Goal: Information Seeking & Learning: Find specific fact

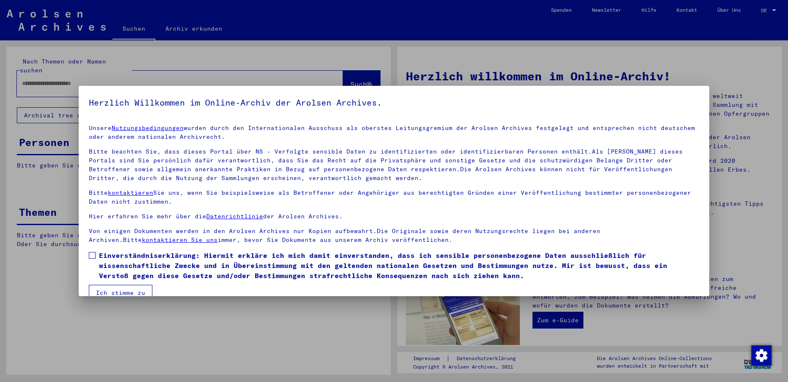
drag, startPoint x: 95, startPoint y: 253, endPoint x: 103, endPoint y: 257, distance: 8.7
click at [96, 255] on label "Einverständniserklärung: Hiermit erkläre ich mich damit einverstanden, dass ich…" at bounding box center [394, 266] width 611 height 30
click at [122, 291] on button "Ich stimme zu" at bounding box center [121, 293] width 64 height 16
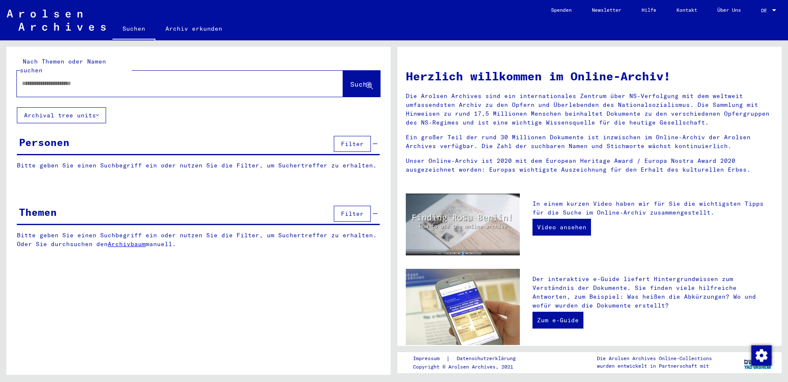
click at [36, 79] on input "text" at bounding box center [170, 83] width 296 height 9
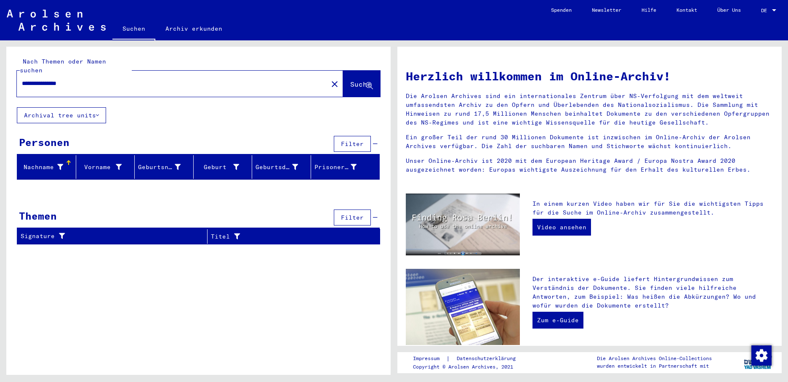
click at [56, 79] on input "**********" at bounding box center [170, 83] width 296 height 9
click at [83, 79] on input "**********" at bounding box center [170, 83] width 296 height 9
click at [53, 79] on input "**********" at bounding box center [170, 83] width 296 height 9
drag, startPoint x: 91, startPoint y: 71, endPoint x: 41, endPoint y: 65, distance: 50.4
click at [0, 72] on html "**********" at bounding box center [394, 191] width 788 height 382
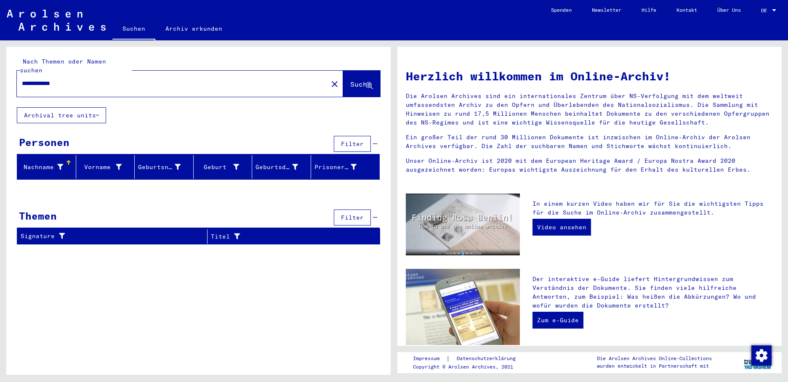
drag, startPoint x: 82, startPoint y: 77, endPoint x: 15, endPoint y: 75, distance: 66.5
click at [15, 75] on div "**********" at bounding box center [198, 77] width 384 height 61
type input "**********"
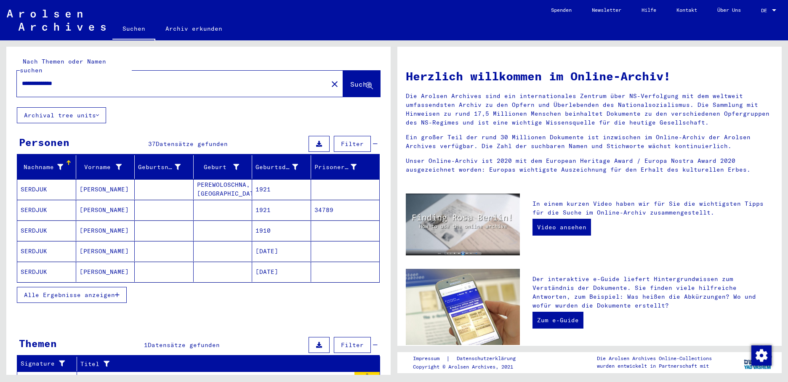
click at [264, 180] on mat-cell "1921" at bounding box center [281, 189] width 59 height 20
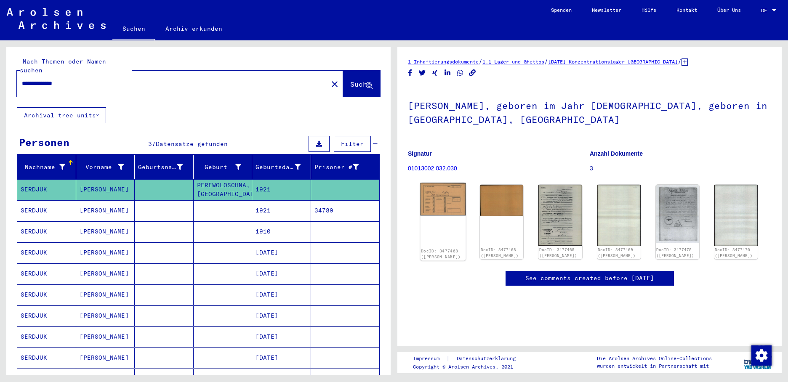
click at [460, 202] on img at bounding box center [442, 199] width 45 height 33
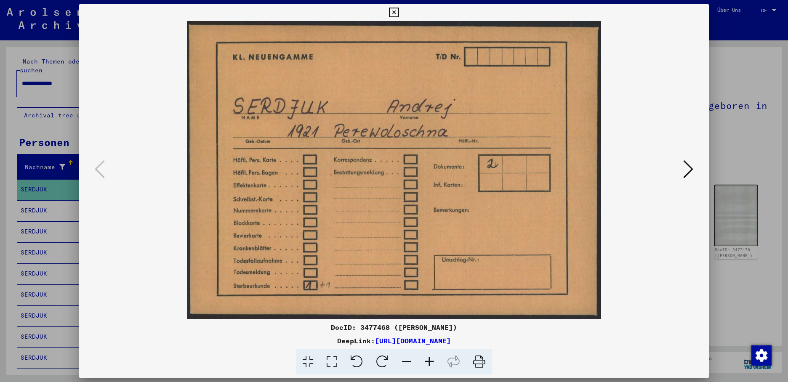
click at [691, 166] on icon at bounding box center [688, 169] width 10 height 20
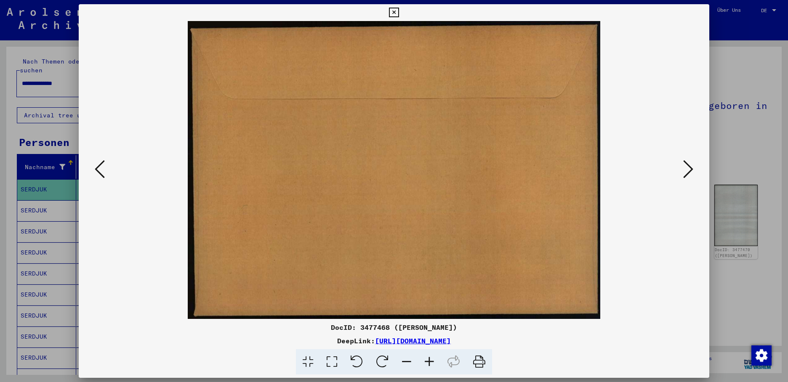
click at [691, 166] on icon at bounding box center [688, 169] width 10 height 20
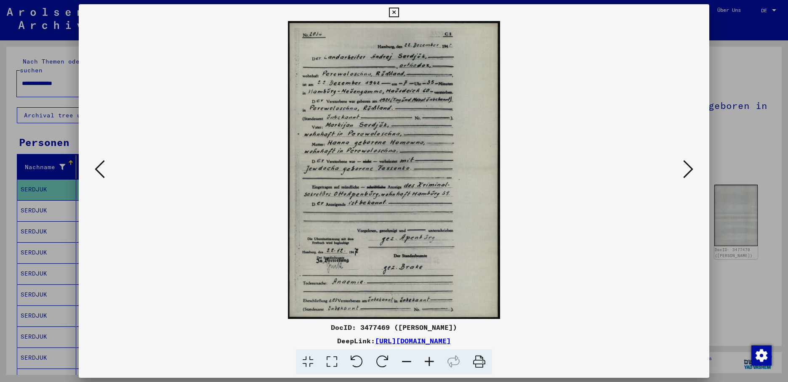
click at [691, 166] on icon at bounding box center [688, 169] width 10 height 20
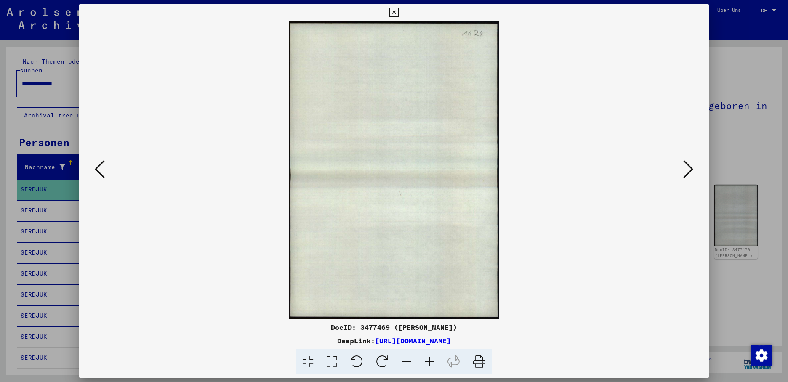
click at [399, 8] on icon at bounding box center [394, 13] width 10 height 10
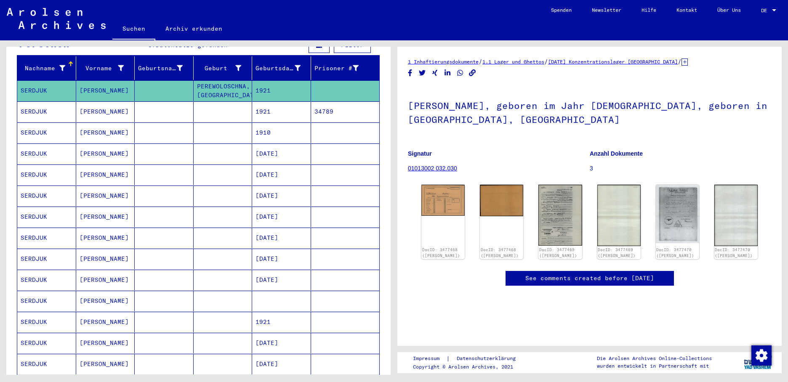
scroll to position [84, 0]
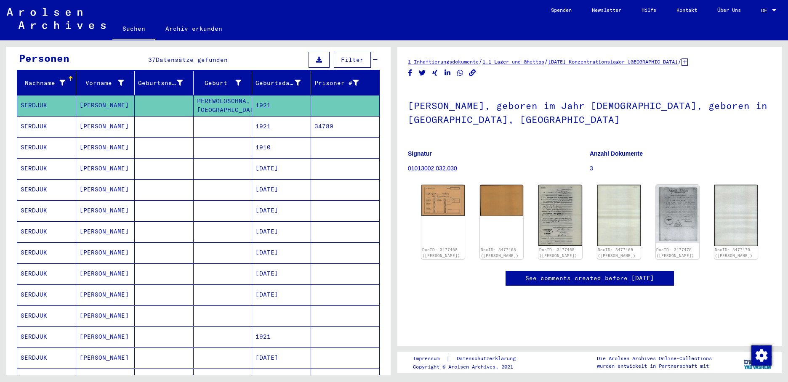
click at [266, 139] on mat-cell "1910" at bounding box center [281, 147] width 59 height 21
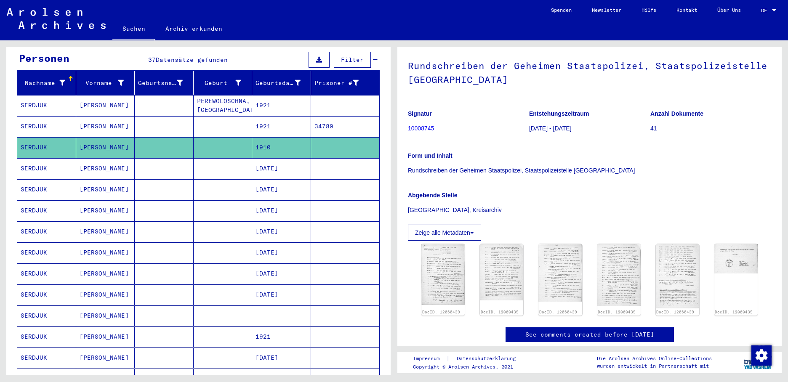
scroll to position [84, 0]
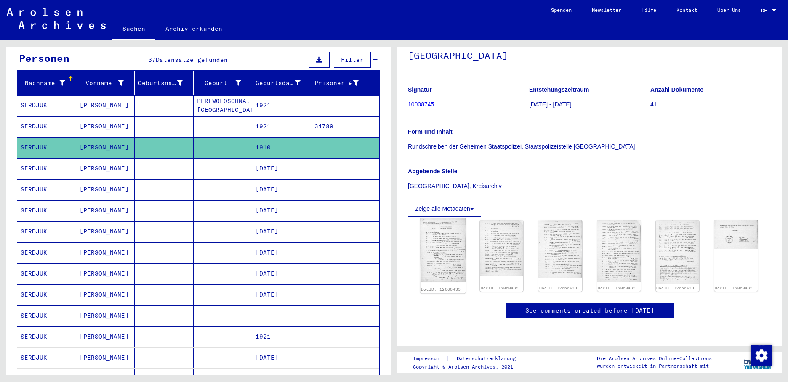
click at [446, 219] on img at bounding box center [442, 251] width 45 height 64
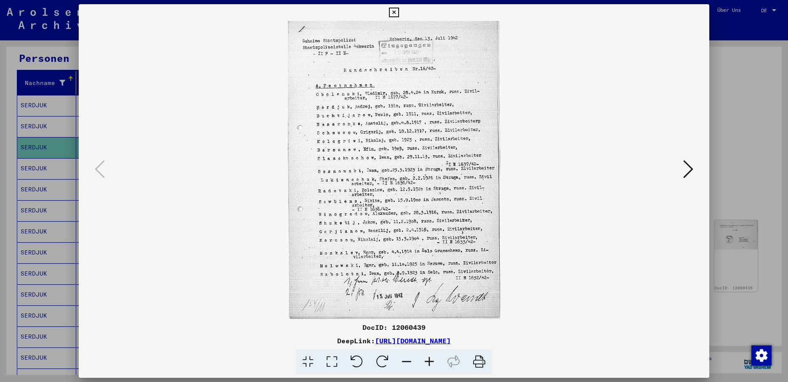
click at [399, 10] on icon at bounding box center [394, 13] width 10 height 10
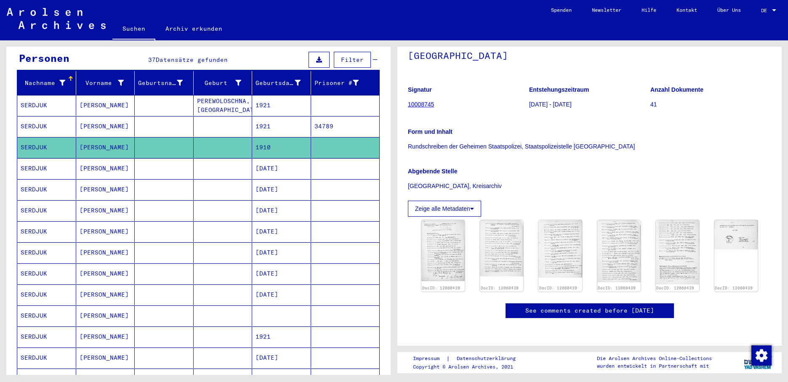
click at [279, 161] on mat-cell "[DATE]" at bounding box center [281, 168] width 59 height 21
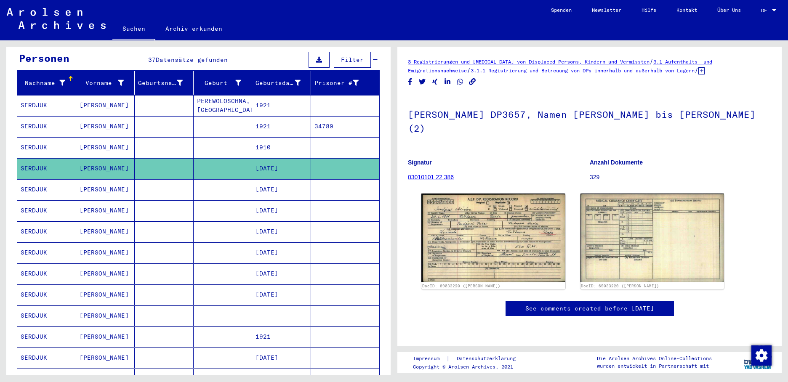
click at [277, 179] on mat-cell "[DATE]" at bounding box center [281, 189] width 59 height 21
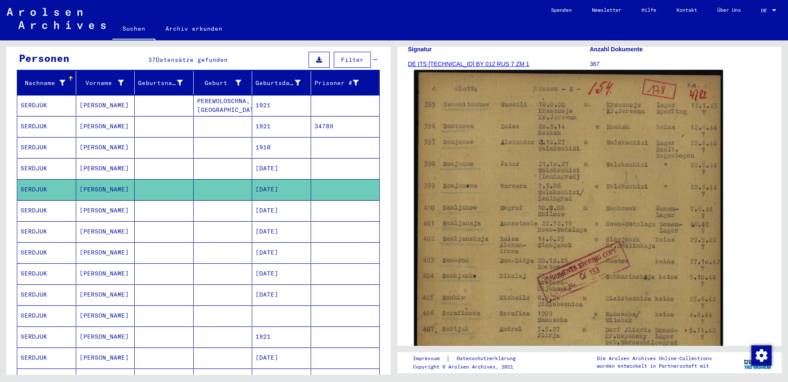
scroll to position [126, 0]
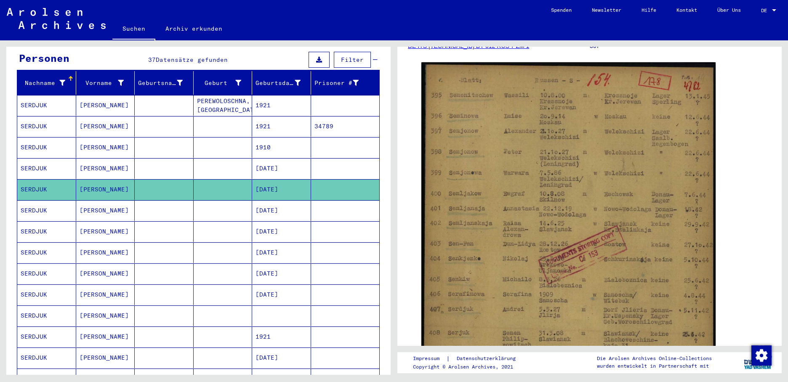
click at [283, 205] on mat-cell "[DATE]" at bounding box center [281, 210] width 59 height 21
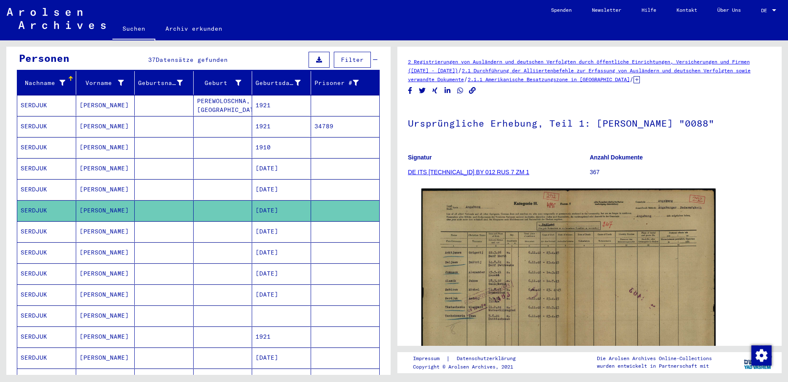
click at [282, 224] on mat-cell "[DATE]" at bounding box center [281, 231] width 59 height 21
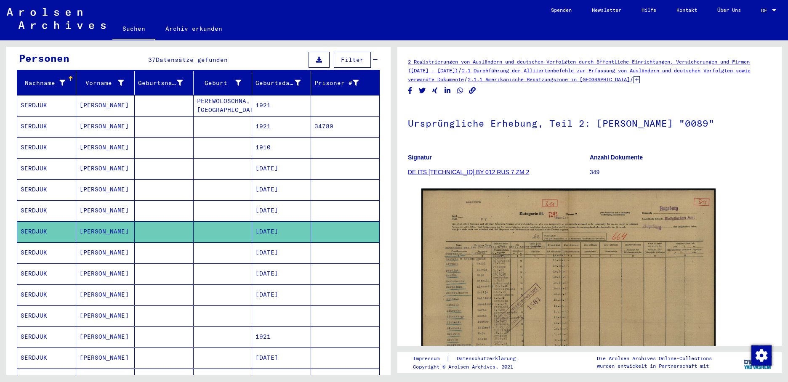
click at [284, 247] on mat-cell "[DATE]" at bounding box center [281, 253] width 59 height 21
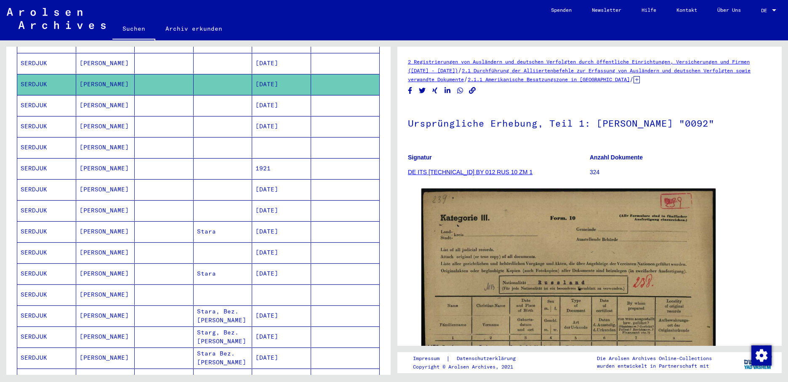
click at [264, 164] on mat-cell "1921" at bounding box center [281, 168] width 59 height 21
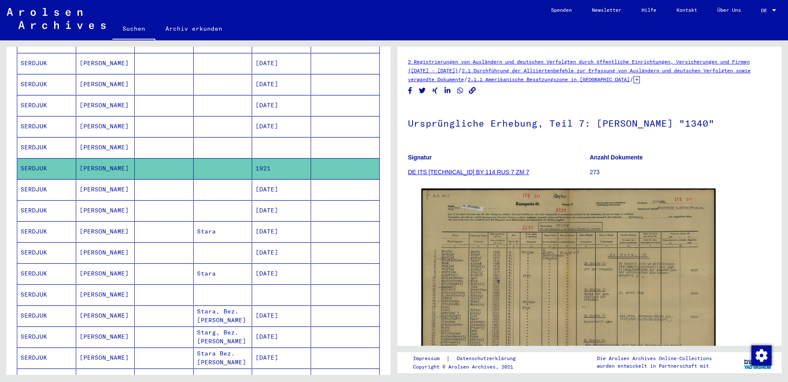
click at [116, 139] on mat-cell "[PERSON_NAME]" at bounding box center [105, 147] width 59 height 21
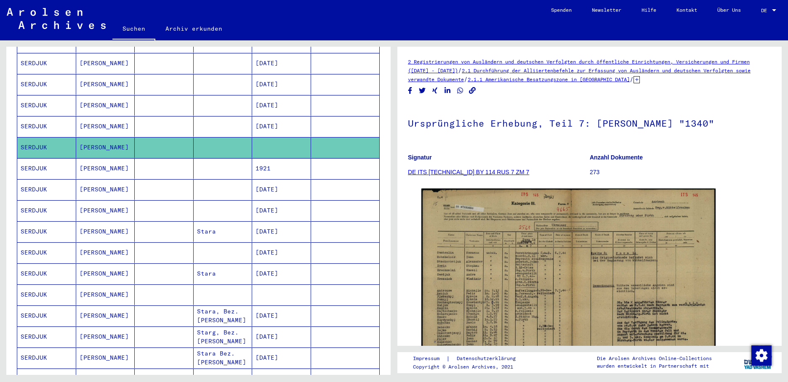
click at [272, 181] on mat-cell "[DATE]" at bounding box center [281, 189] width 59 height 21
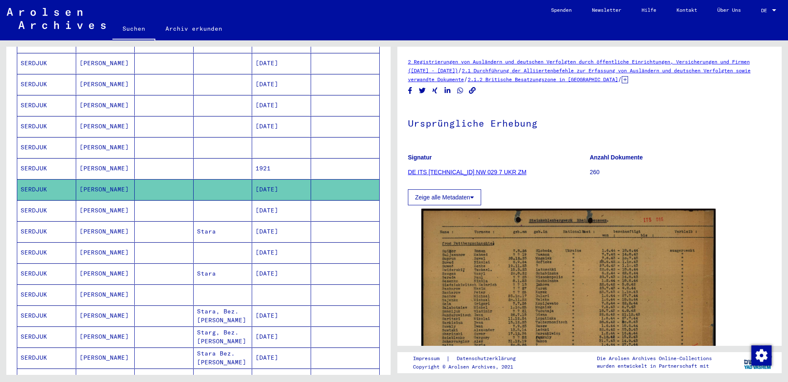
click at [278, 200] on mat-cell "[DATE]" at bounding box center [281, 210] width 59 height 21
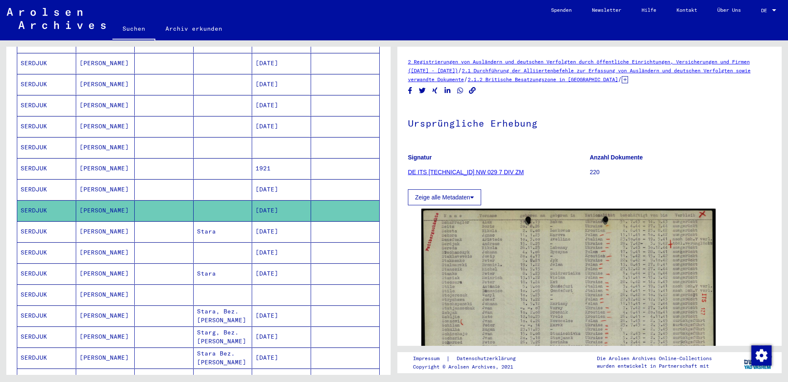
click at [269, 221] on mat-cell "[DATE]" at bounding box center [281, 231] width 59 height 21
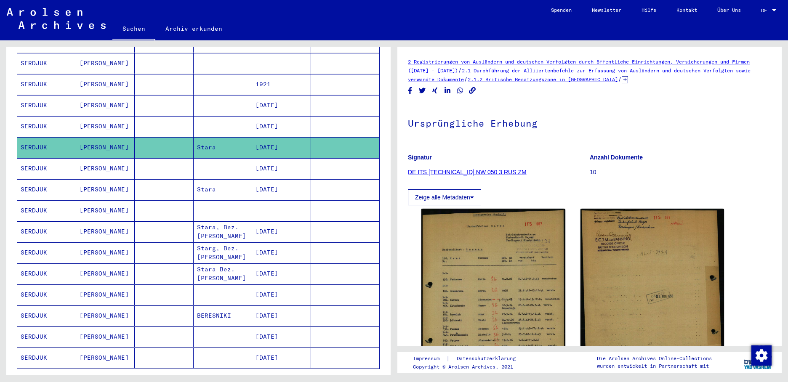
click at [273, 159] on mat-cell "[DATE]" at bounding box center [281, 168] width 59 height 21
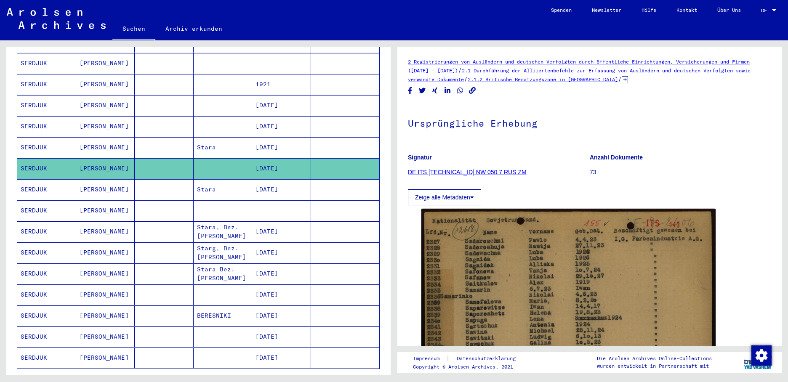
click at [279, 181] on mat-cell "[DATE]" at bounding box center [281, 189] width 59 height 21
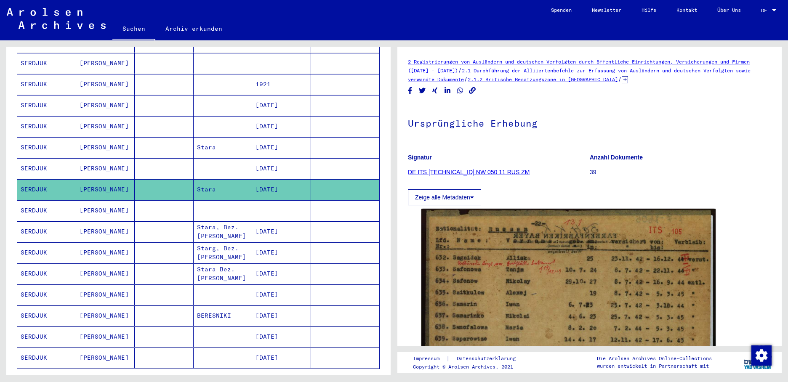
click at [280, 221] on mat-cell "[DATE]" at bounding box center [281, 231] width 59 height 21
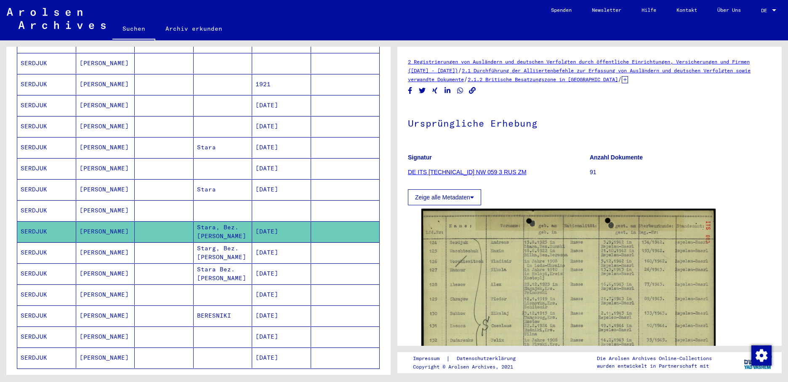
click at [273, 183] on mat-cell "[DATE]" at bounding box center [281, 189] width 59 height 21
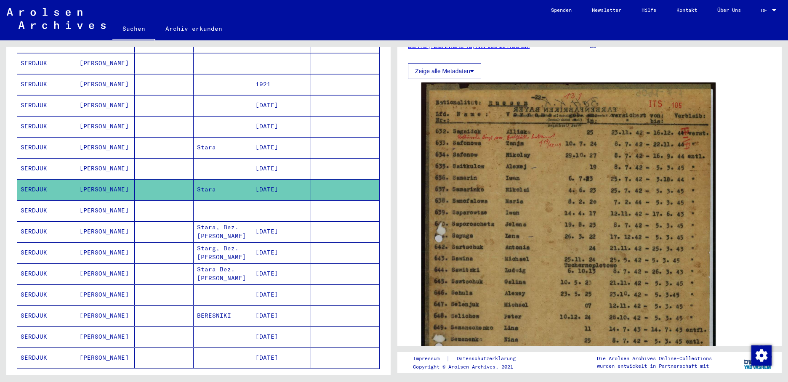
click at [281, 222] on mat-cell "[DATE]" at bounding box center [281, 231] width 59 height 21
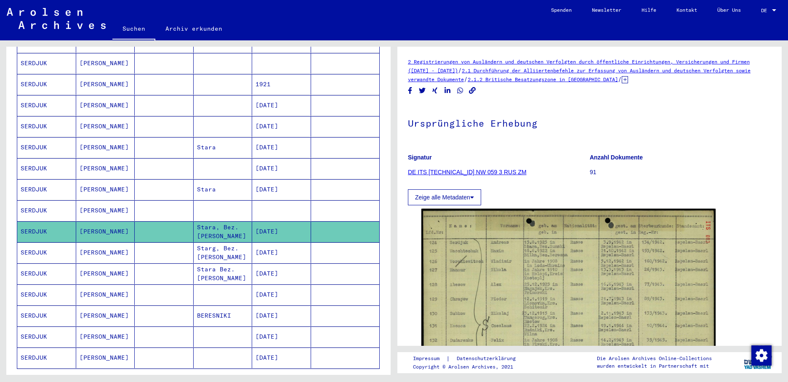
click at [293, 248] on mat-cell "[DATE]" at bounding box center [281, 253] width 59 height 21
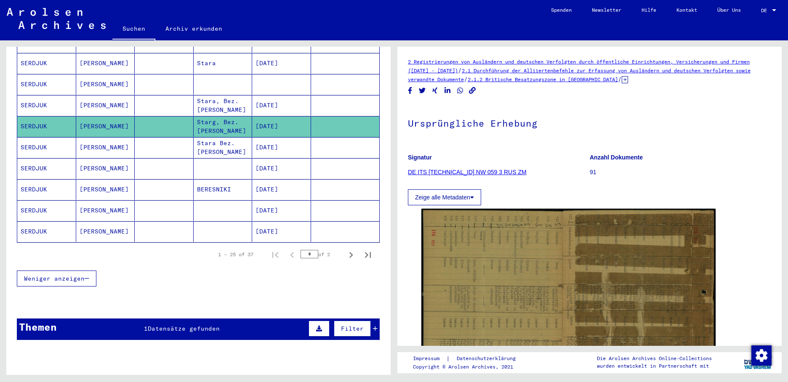
click at [269, 138] on mat-cell "[DATE]" at bounding box center [281, 147] width 59 height 21
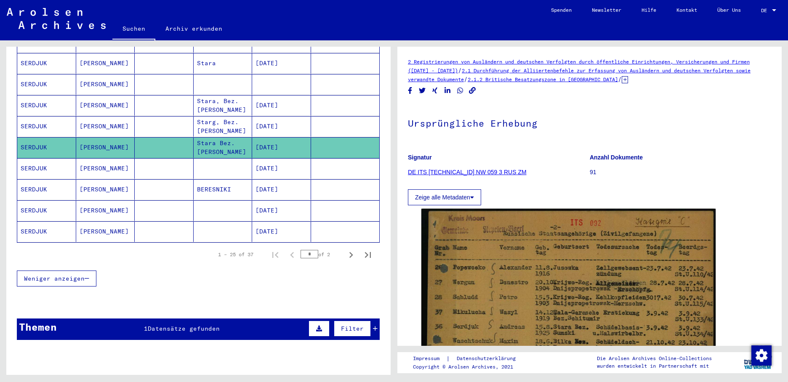
click at [269, 158] on mat-cell "[DATE]" at bounding box center [281, 168] width 59 height 21
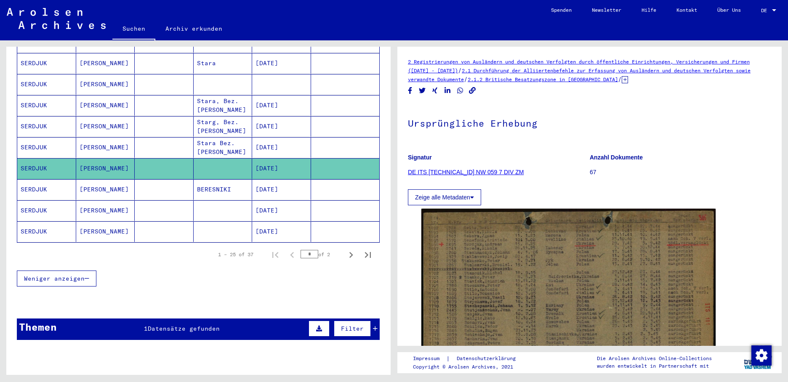
click at [270, 183] on mat-cell "[DATE]" at bounding box center [281, 189] width 59 height 21
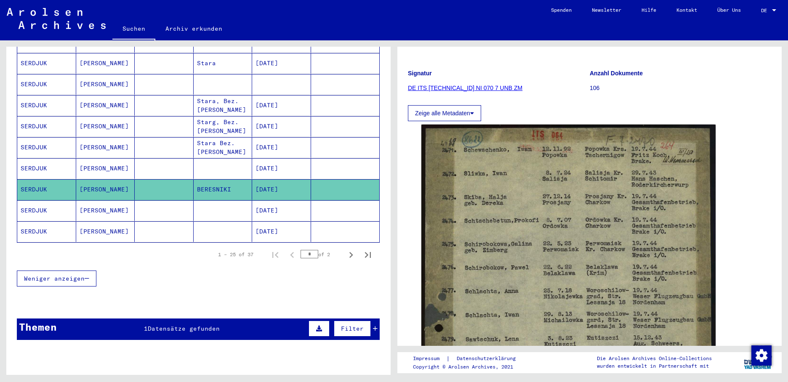
click at [286, 200] on mat-cell "[DATE]" at bounding box center [281, 210] width 59 height 21
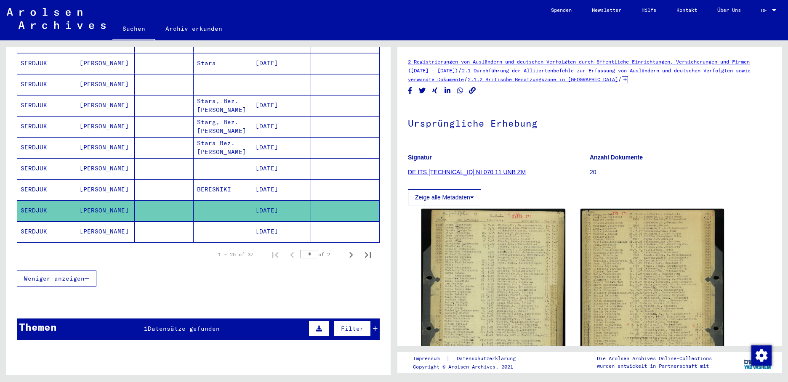
click at [279, 223] on mat-cell "[DATE]" at bounding box center [281, 231] width 59 height 21
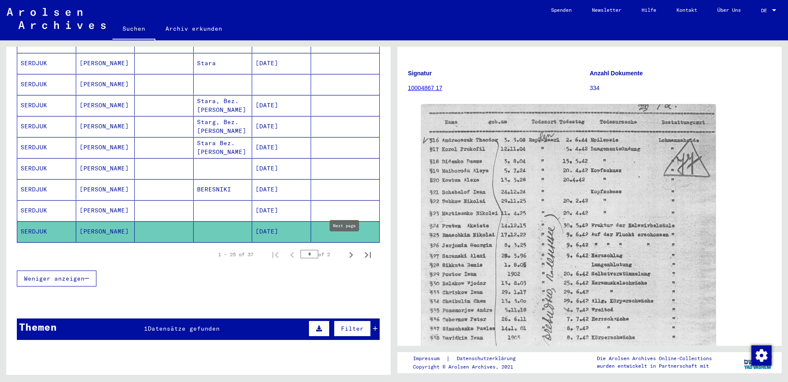
click at [345, 249] on icon "Next page" at bounding box center [351, 255] width 12 height 12
type input "*"
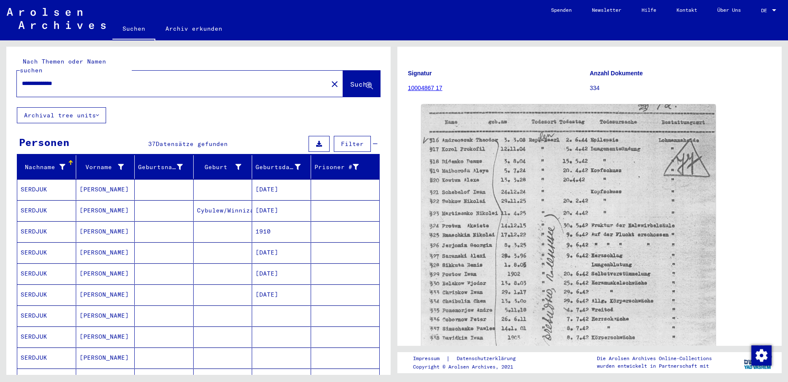
click at [281, 181] on mat-cell "[DATE]" at bounding box center [281, 189] width 59 height 21
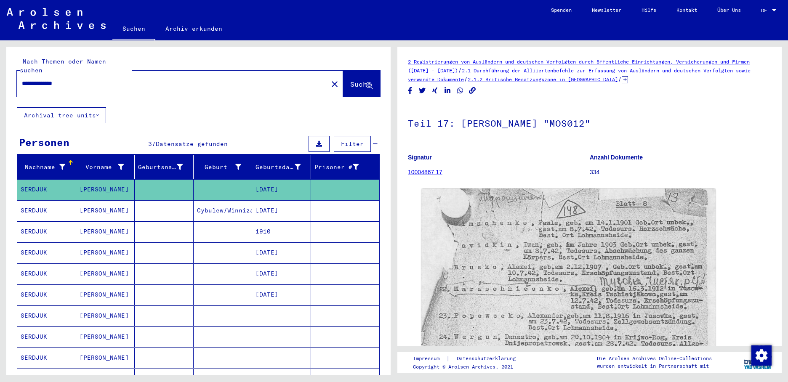
click at [277, 204] on mat-cell "[DATE]" at bounding box center [281, 210] width 59 height 21
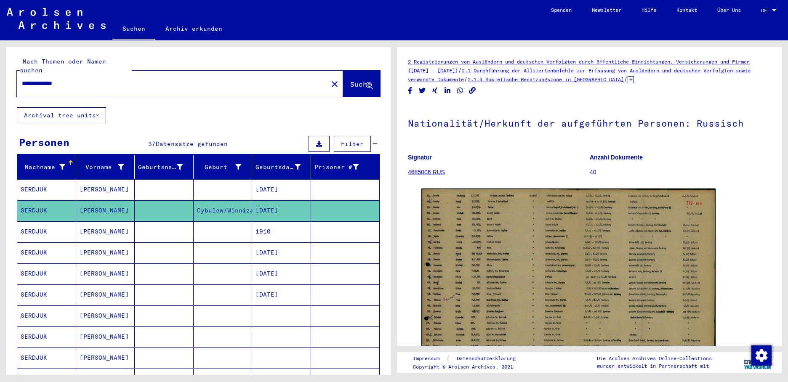
click at [284, 224] on mat-cell "1910" at bounding box center [281, 231] width 59 height 21
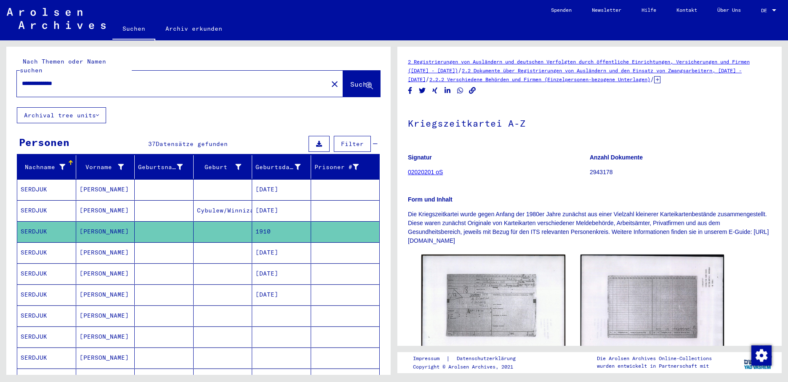
click at [280, 244] on mat-cell "[DATE]" at bounding box center [281, 253] width 59 height 21
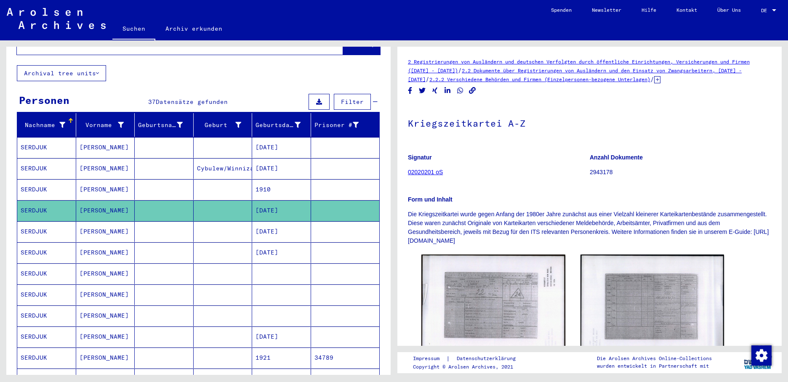
click at [266, 180] on mat-cell "1910" at bounding box center [281, 189] width 59 height 21
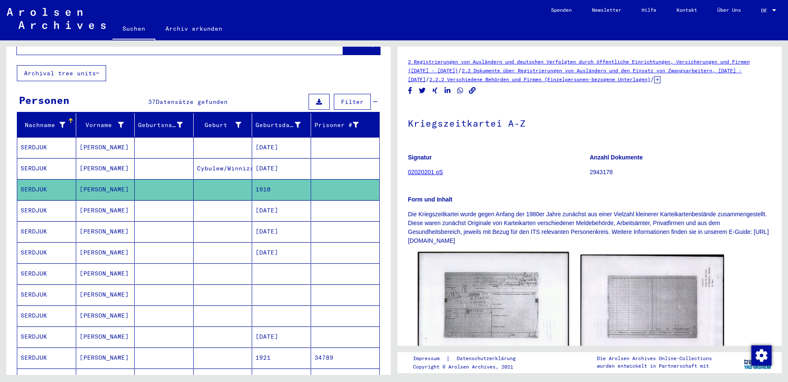
click at [469, 284] on img at bounding box center [493, 306] width 151 height 108
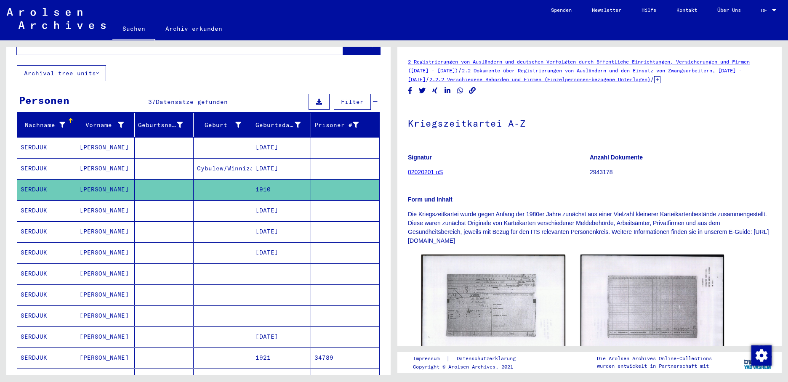
click at [276, 203] on mat-cell "[DATE]" at bounding box center [281, 210] width 59 height 21
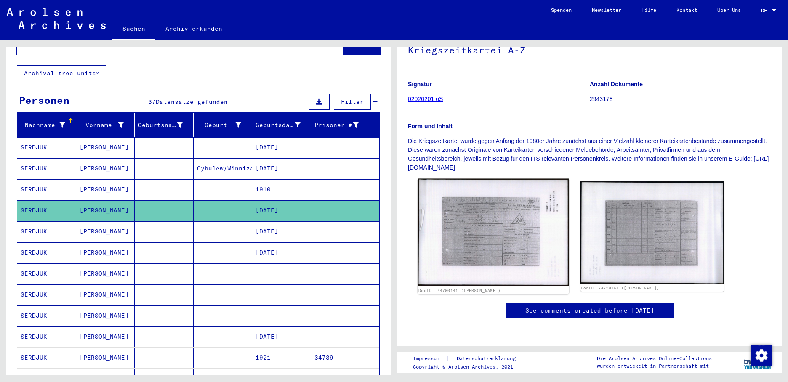
click at [471, 194] on img at bounding box center [493, 233] width 151 height 108
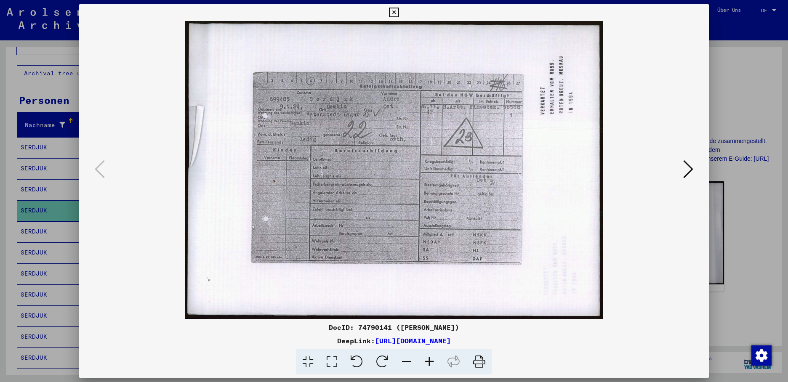
click at [399, 9] on icon at bounding box center [394, 13] width 10 height 10
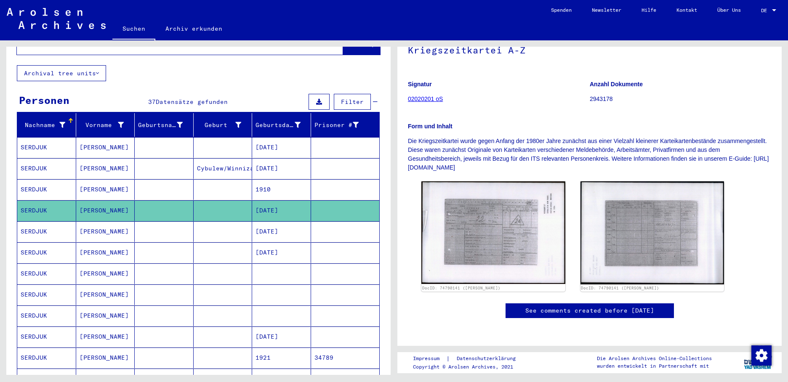
click at [272, 221] on mat-cell "[DATE]" at bounding box center [281, 231] width 59 height 21
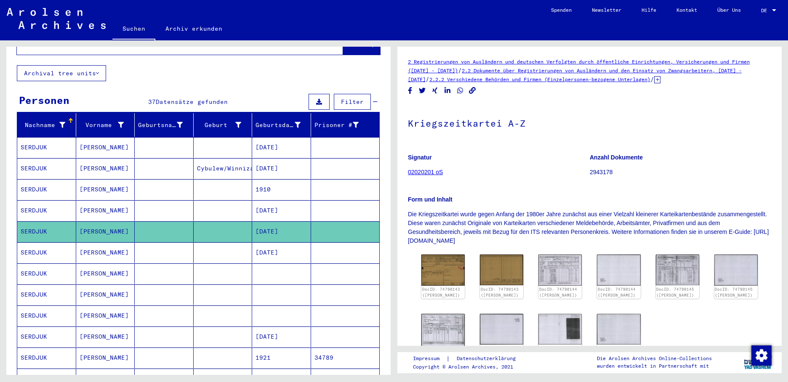
click at [465, 263] on div "DocID: 74790143 ([PERSON_NAME]) DocID: 74790143 ([PERSON_NAME]) DocID: 74790144…" at bounding box center [589, 321] width 343 height 140
click at [455, 264] on img at bounding box center [442, 270] width 45 height 33
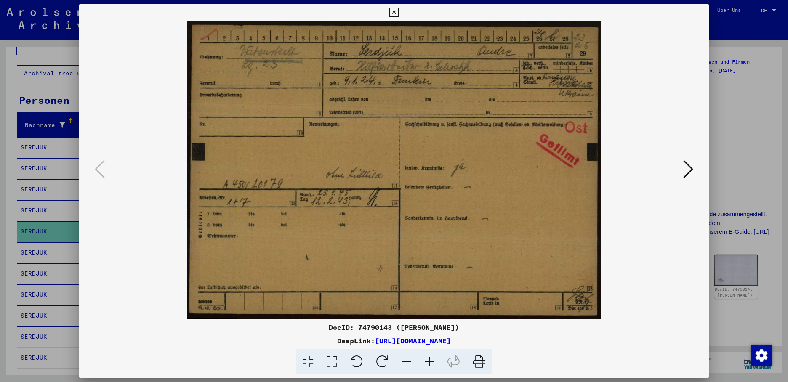
click at [47, 247] on div at bounding box center [394, 191] width 788 height 382
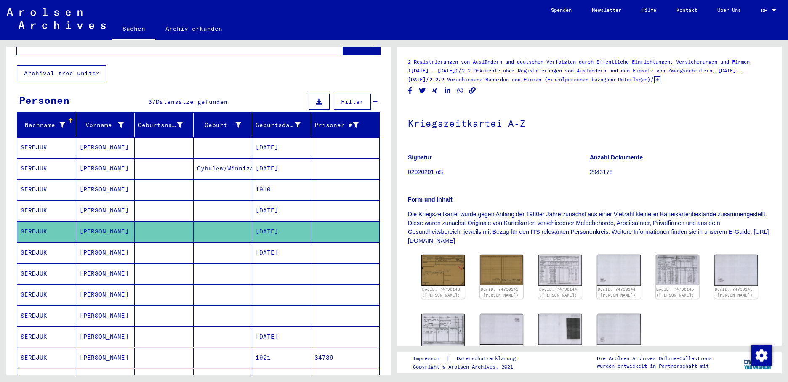
click at [47, 243] on mat-cell "SERDJUK" at bounding box center [46, 253] width 59 height 21
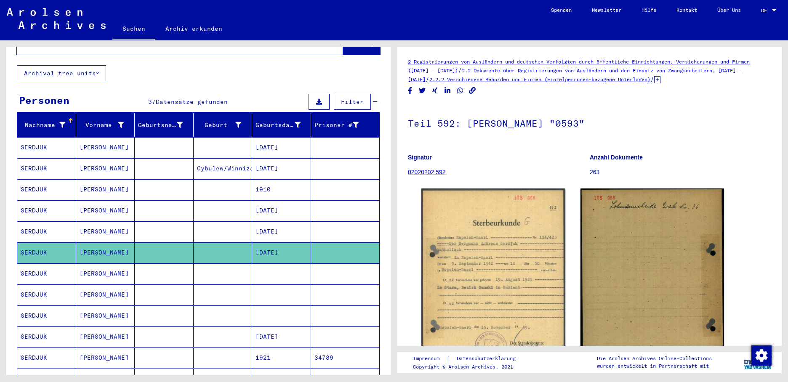
click at [269, 203] on mat-cell "[DATE]" at bounding box center [281, 210] width 59 height 21
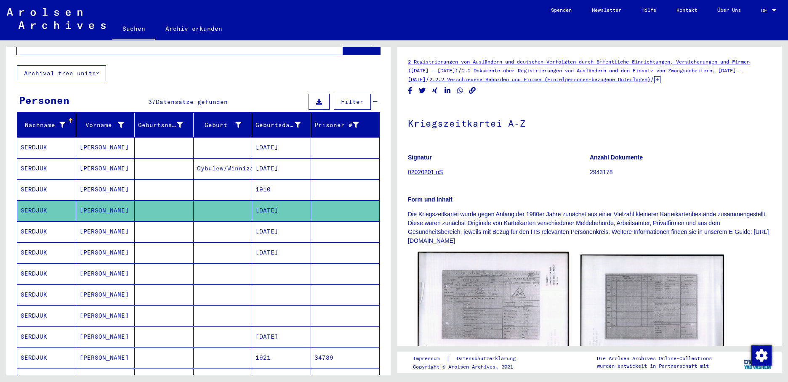
click at [467, 277] on img at bounding box center [493, 306] width 151 height 108
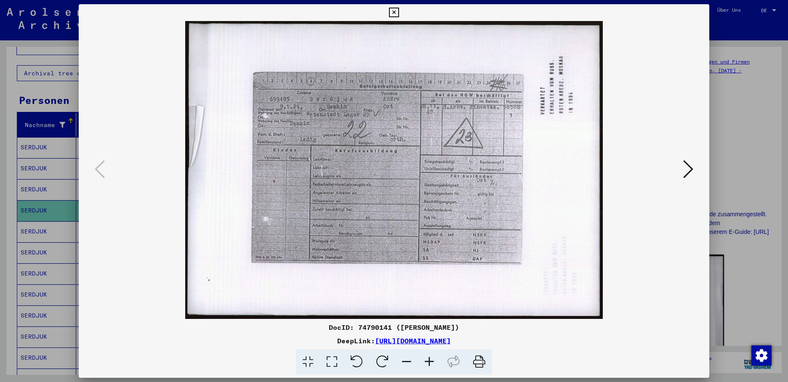
click at [34, 225] on div at bounding box center [394, 191] width 788 height 382
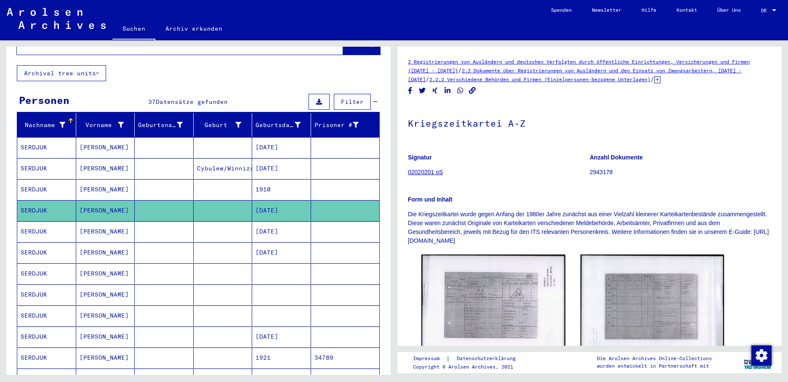
click at [40, 224] on mat-cell "SERDJUK" at bounding box center [46, 231] width 59 height 21
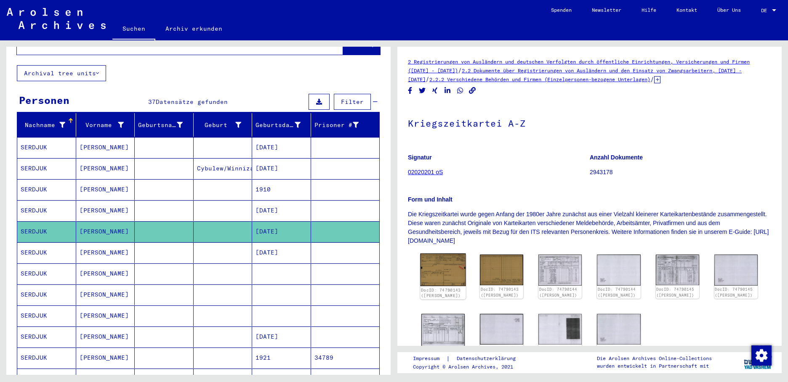
click at [436, 264] on img at bounding box center [442, 270] width 45 height 33
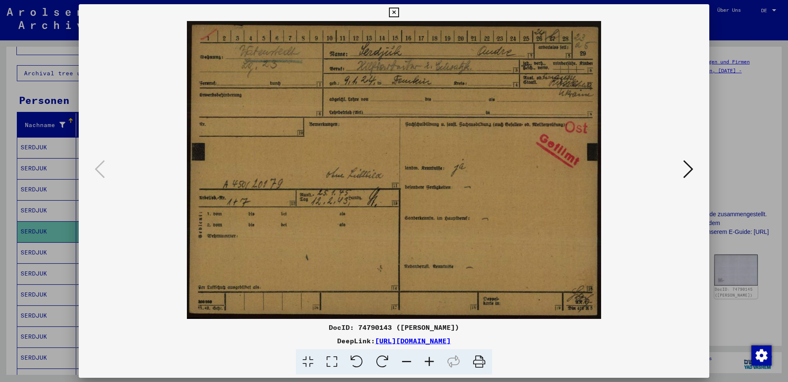
click at [688, 165] on icon at bounding box center [688, 169] width 10 height 20
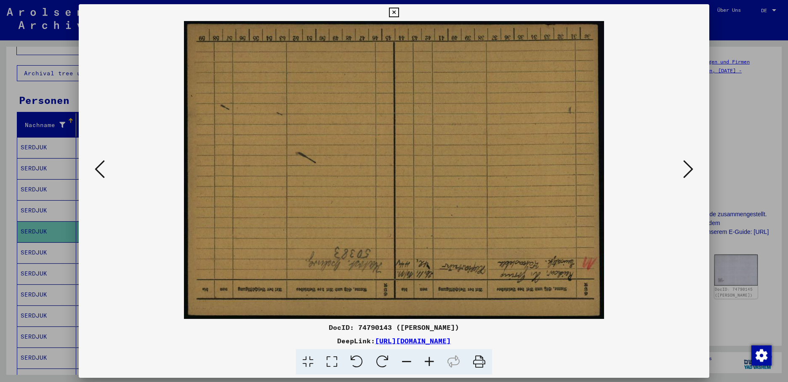
click at [688, 165] on icon at bounding box center [688, 169] width 10 height 20
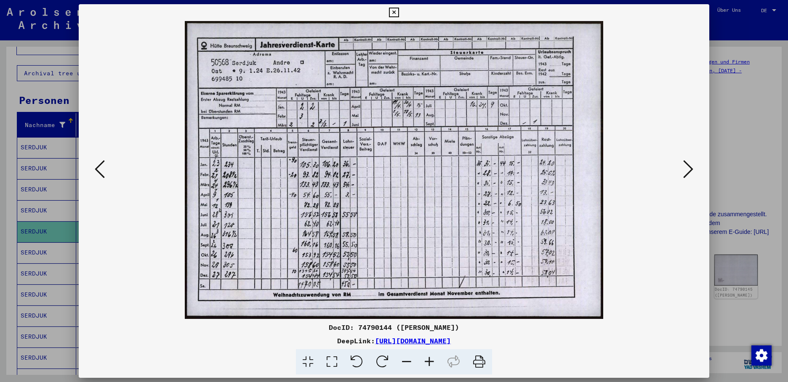
click at [689, 165] on icon at bounding box center [688, 169] width 10 height 20
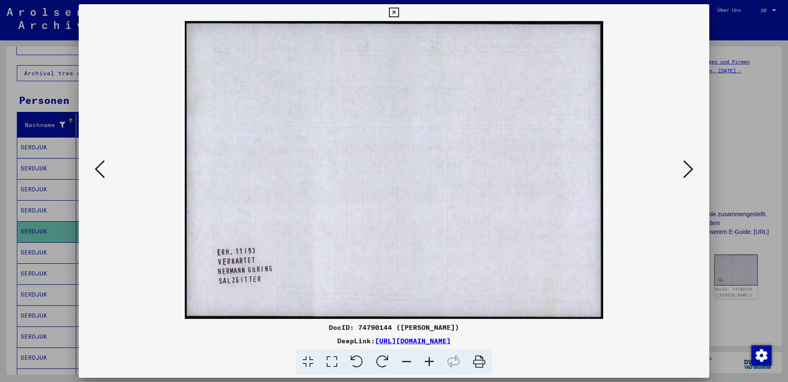
drag, startPoint x: 688, startPoint y: 166, endPoint x: 674, endPoint y: 165, distance: 14.0
click at [687, 166] on icon at bounding box center [688, 169] width 10 height 20
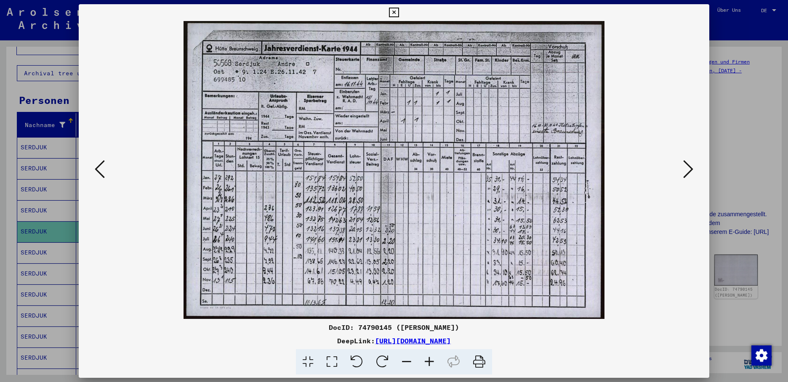
click at [688, 168] on icon at bounding box center [688, 169] width 10 height 20
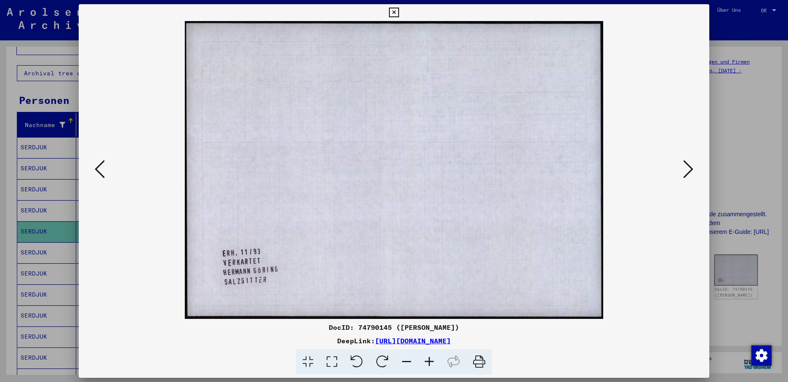
click at [688, 169] on icon at bounding box center [688, 169] width 10 height 20
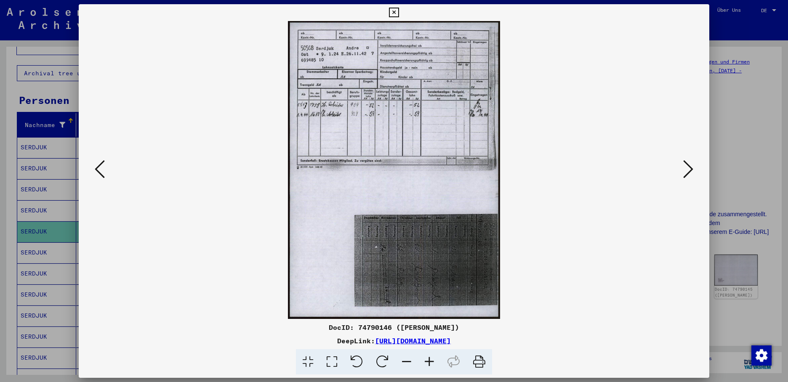
click at [694, 165] on button at bounding box center [688, 170] width 15 height 24
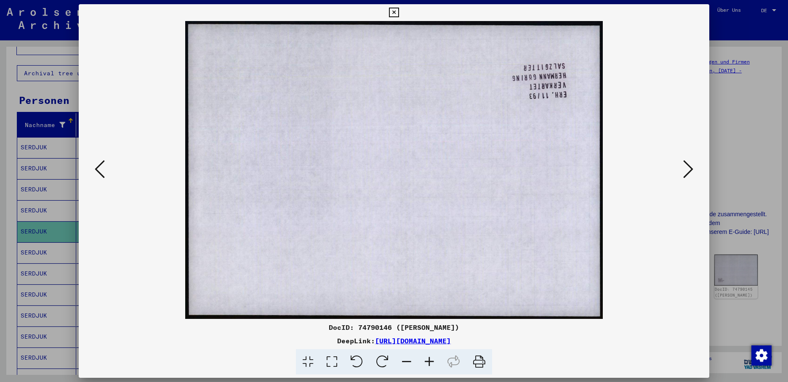
click at [689, 166] on icon at bounding box center [688, 169] width 10 height 20
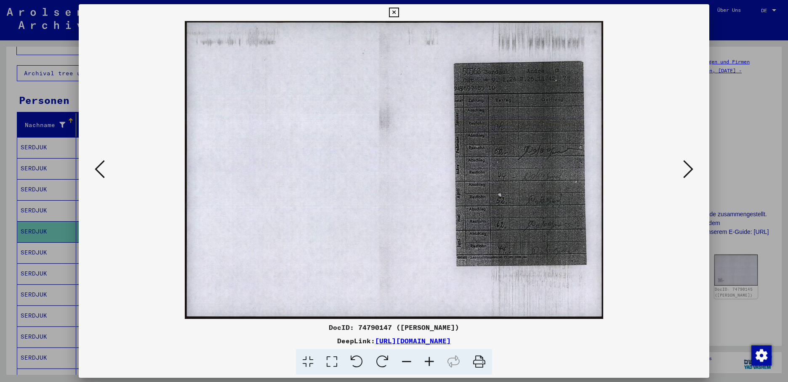
click at [689, 166] on icon at bounding box center [688, 169] width 10 height 20
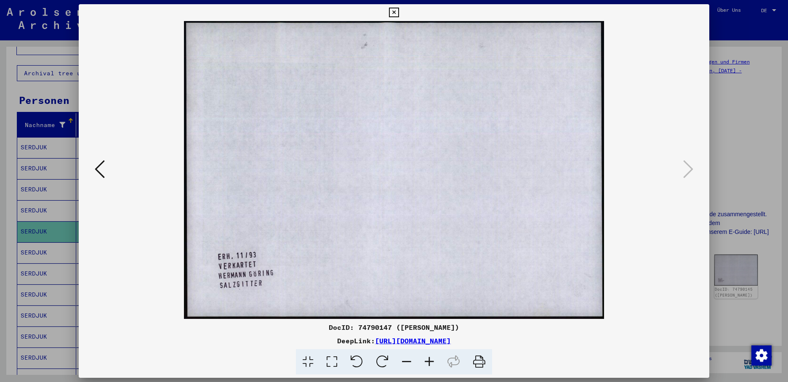
click at [399, 17] on icon at bounding box center [394, 13] width 10 height 10
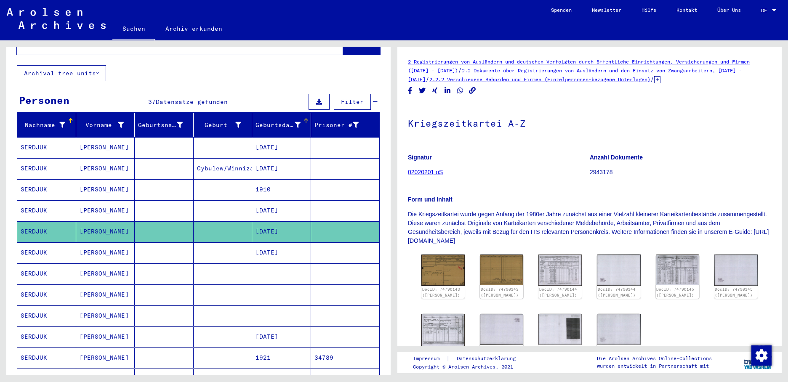
click at [304, 118] on div at bounding box center [306, 120] width 5 height 5
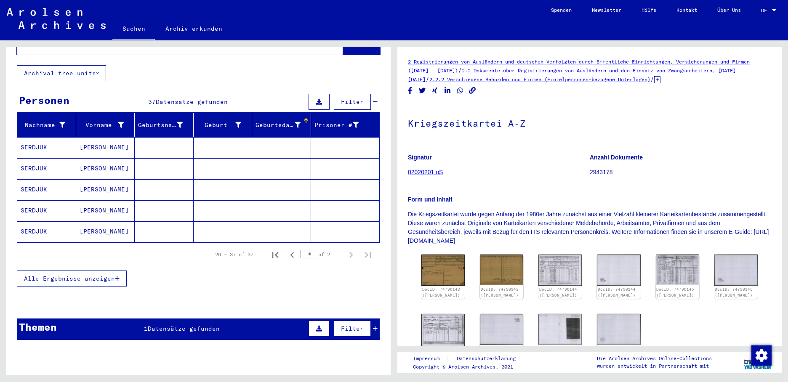
click at [304, 118] on div at bounding box center [306, 120] width 5 height 5
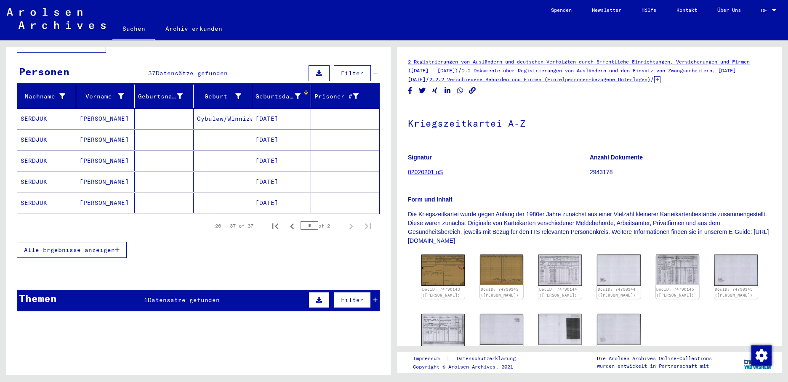
click at [102, 246] on span "Alle Ergebnisse anzeigen" at bounding box center [69, 250] width 91 height 8
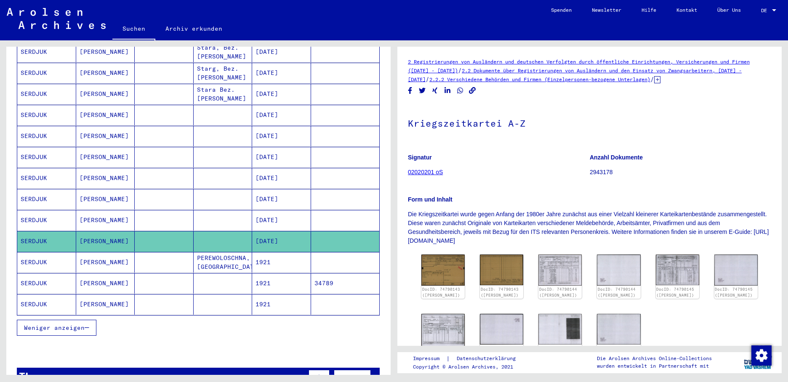
scroll to position [408, 0]
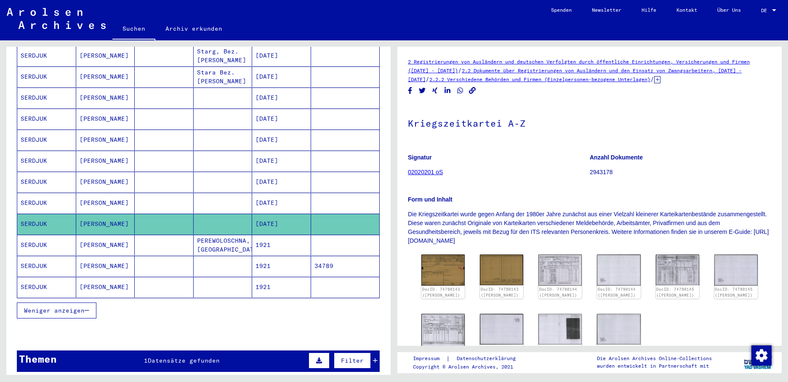
click at [277, 214] on mat-cell "[DATE]" at bounding box center [281, 224] width 59 height 21
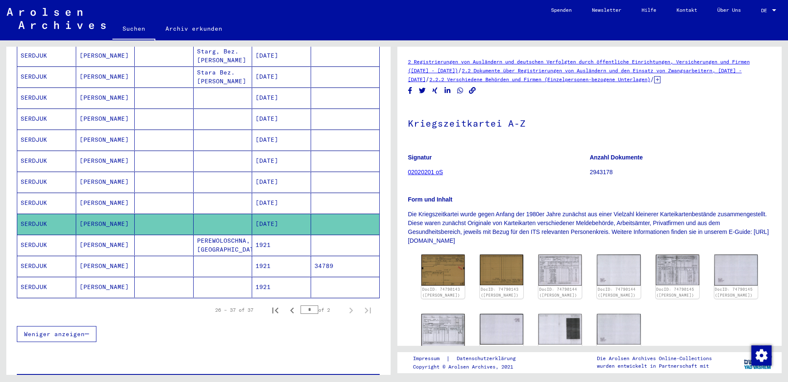
click at [277, 194] on mat-cell "[DATE]" at bounding box center [281, 203] width 59 height 21
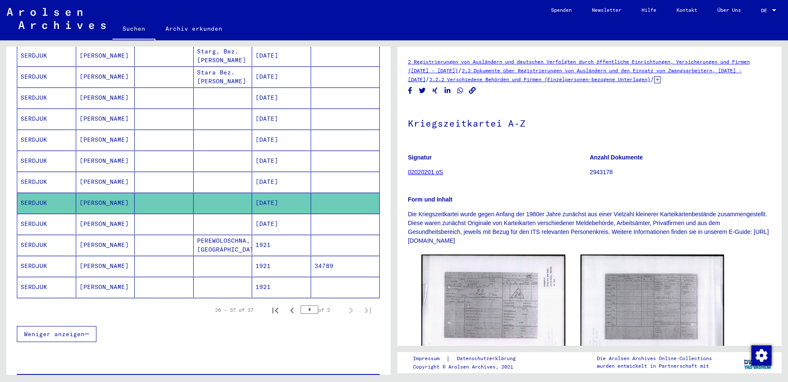
click at [277, 214] on mat-cell "[DATE]" at bounding box center [281, 224] width 59 height 21
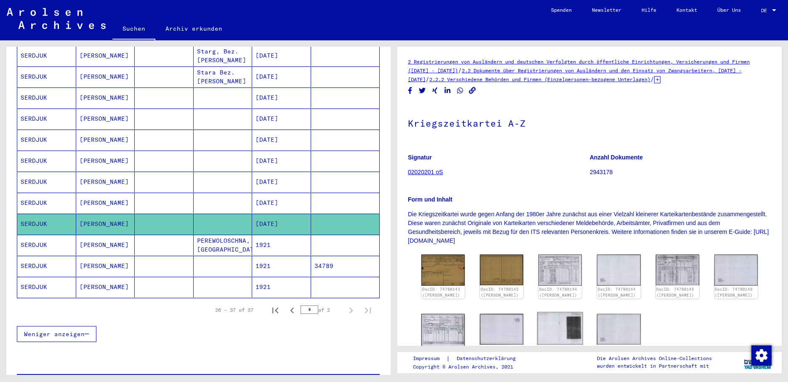
click at [576, 338] on img at bounding box center [560, 328] width 45 height 32
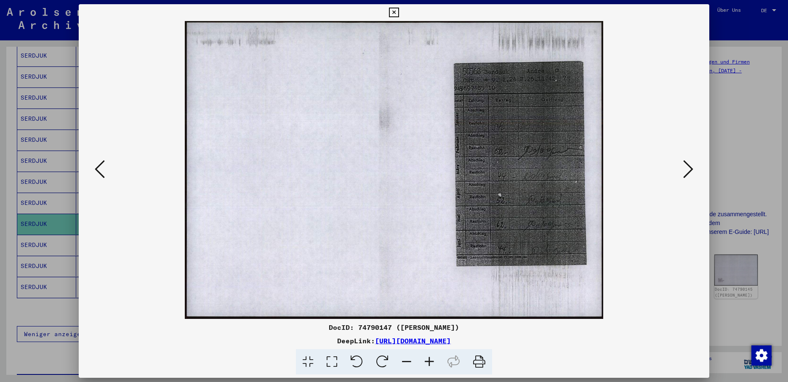
click at [399, 15] on icon at bounding box center [394, 13] width 10 height 10
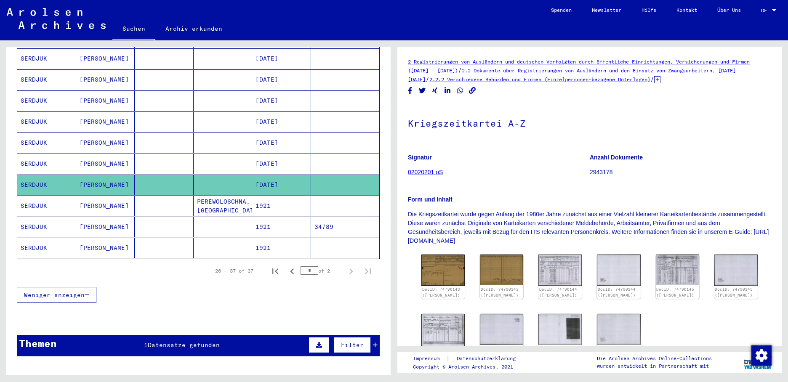
scroll to position [450, 0]
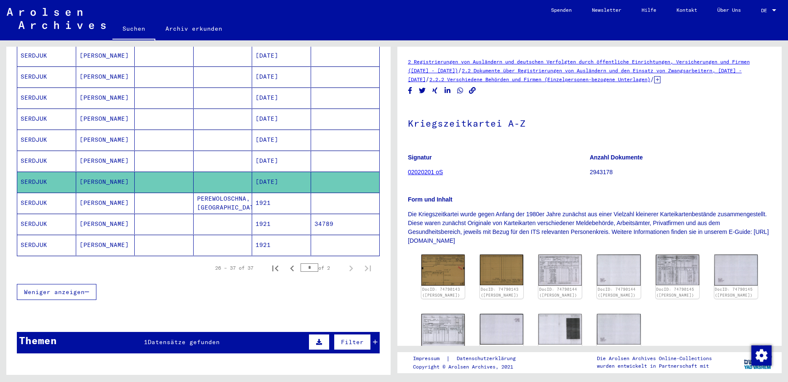
click at [239, 280] on div "Weniger anzeigen" at bounding box center [198, 292] width 363 height 24
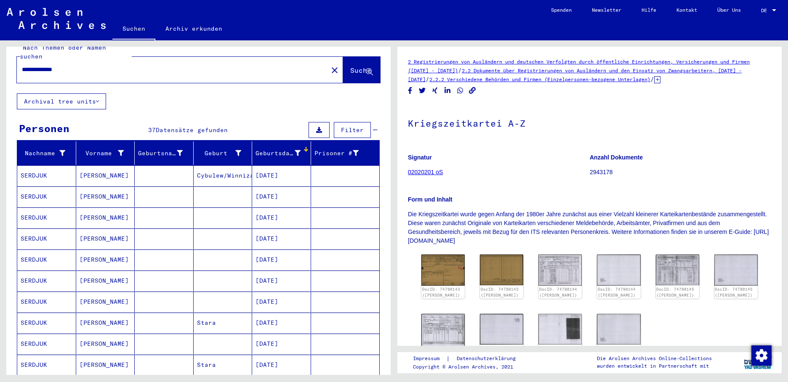
scroll to position [0, 0]
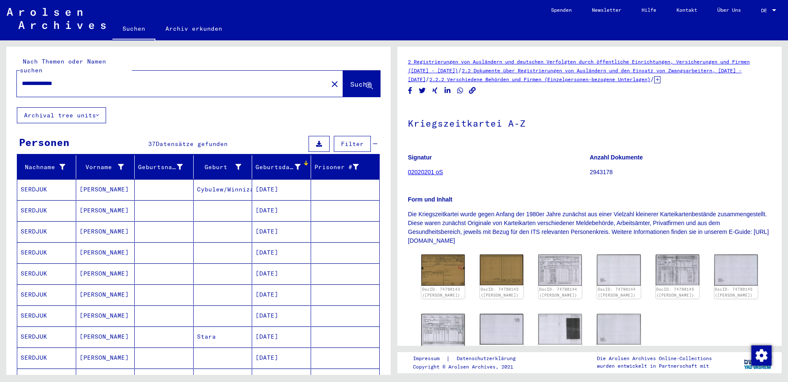
click at [330, 79] on mat-icon "close" at bounding box center [335, 84] width 10 height 10
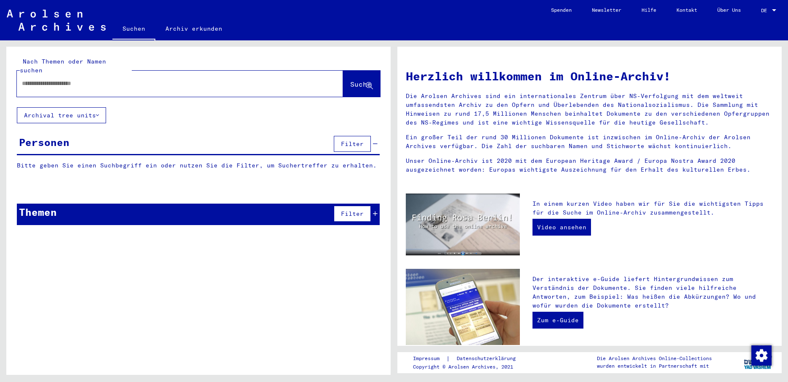
click at [59, 79] on input "text" at bounding box center [170, 83] width 296 height 9
type input "**********"
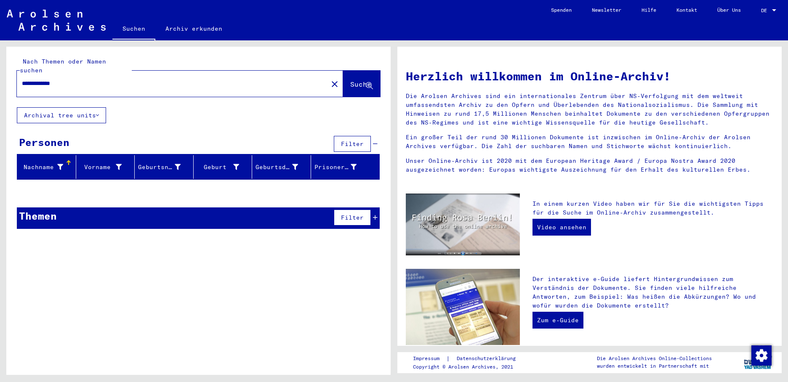
drag, startPoint x: 73, startPoint y: 75, endPoint x: 11, endPoint y: 78, distance: 62.4
click at [11, 78] on div "**********" at bounding box center [198, 77] width 384 height 61
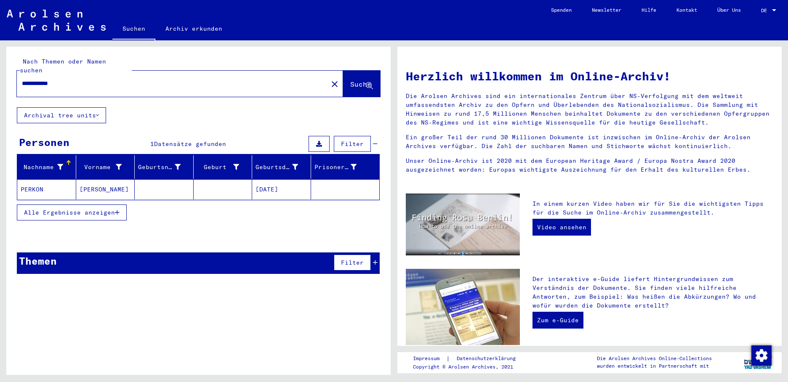
click at [102, 184] on mat-cell "[PERSON_NAME]" at bounding box center [105, 189] width 59 height 20
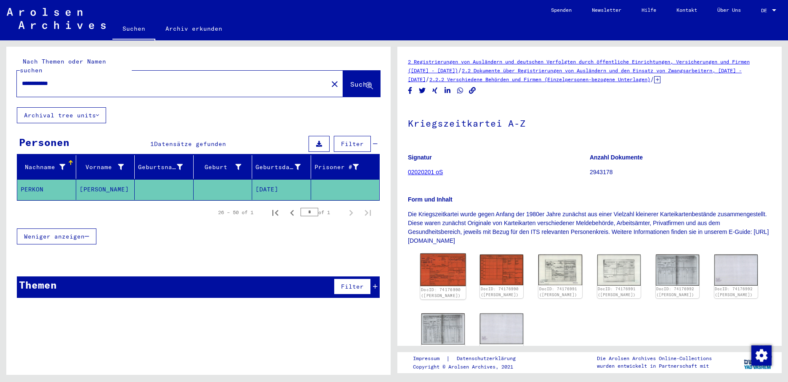
click at [435, 267] on img at bounding box center [442, 270] width 45 height 32
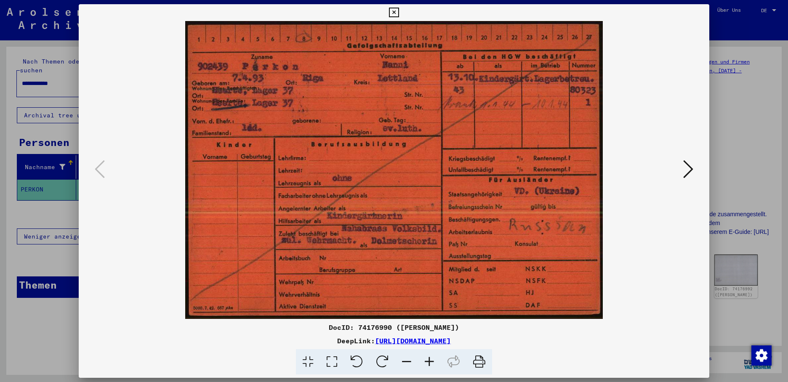
click at [690, 171] on icon at bounding box center [688, 169] width 10 height 20
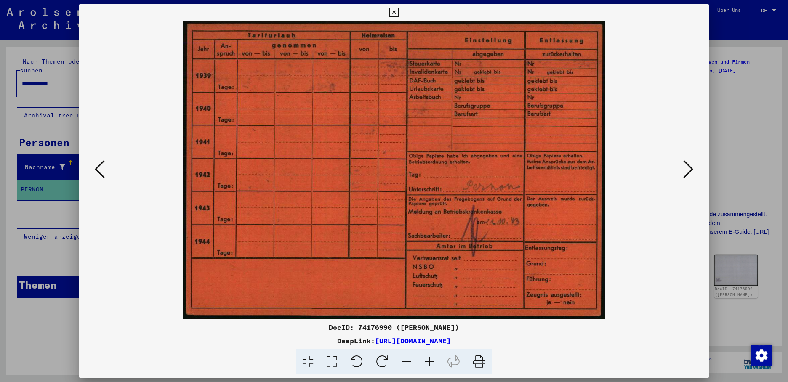
click at [686, 165] on icon at bounding box center [688, 169] width 10 height 20
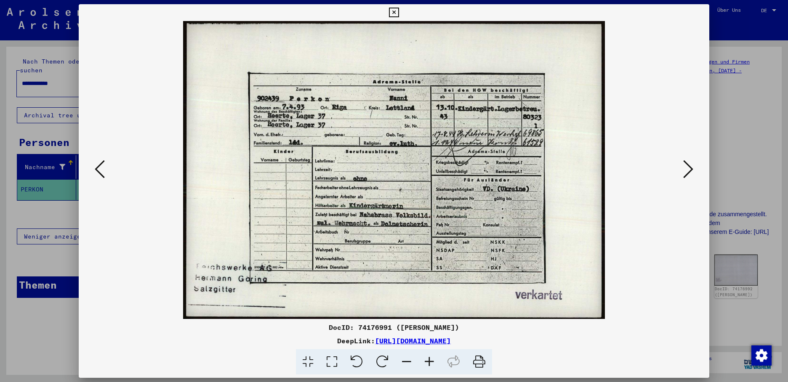
click at [687, 165] on icon at bounding box center [688, 169] width 10 height 20
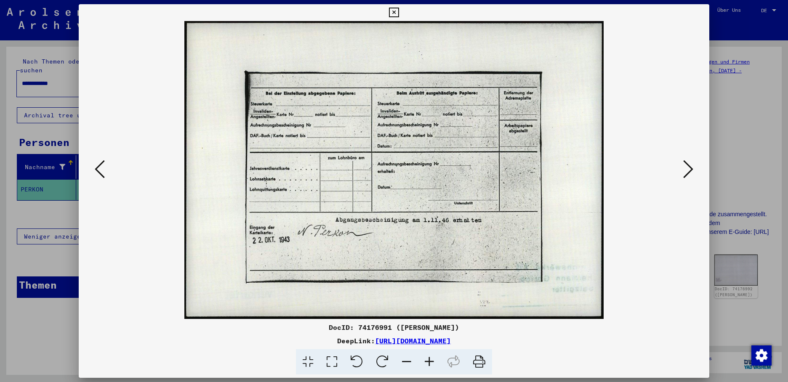
click at [687, 165] on icon at bounding box center [688, 169] width 10 height 20
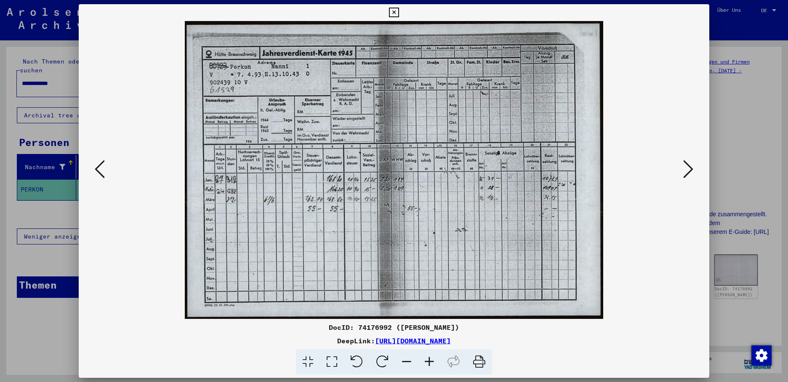
click at [688, 164] on icon at bounding box center [688, 169] width 10 height 20
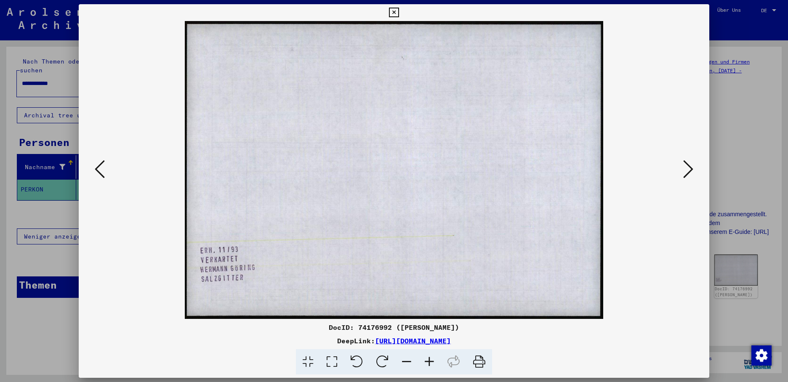
click at [688, 165] on icon at bounding box center [688, 169] width 10 height 20
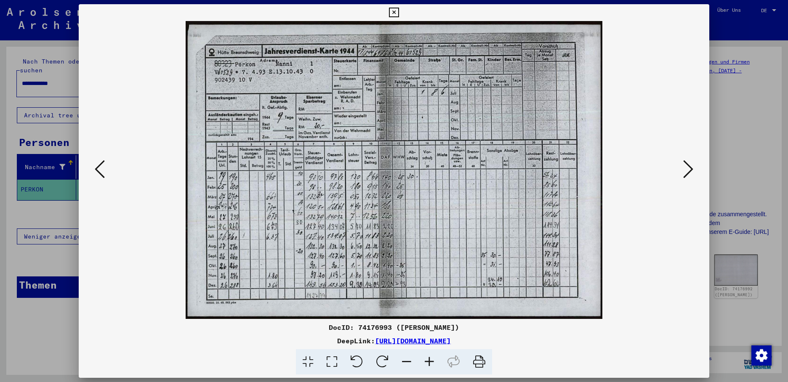
click at [685, 166] on icon at bounding box center [688, 169] width 10 height 20
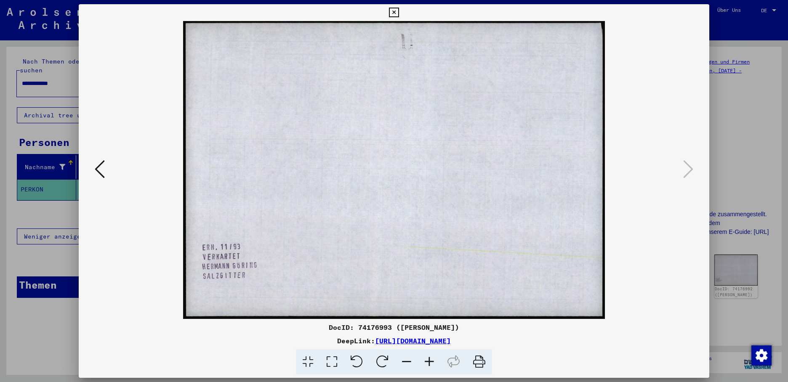
click at [399, 14] on icon at bounding box center [394, 13] width 10 height 10
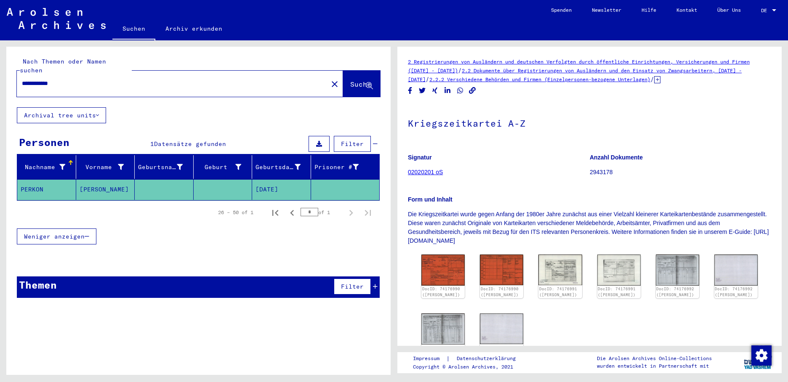
drag, startPoint x: 78, startPoint y: 76, endPoint x: -2, endPoint y: 75, distance: 80.0
click at [0, 75] on html "**********" at bounding box center [394, 191] width 788 height 382
type input "*********"
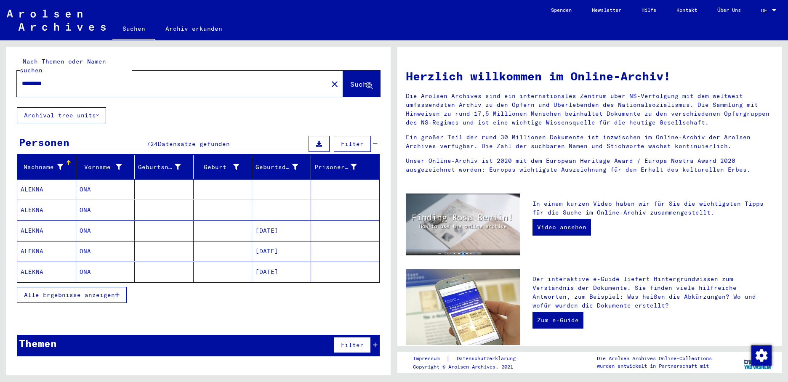
click at [117, 287] on button "Alle Ergebnisse anzeigen" at bounding box center [72, 295] width 110 height 16
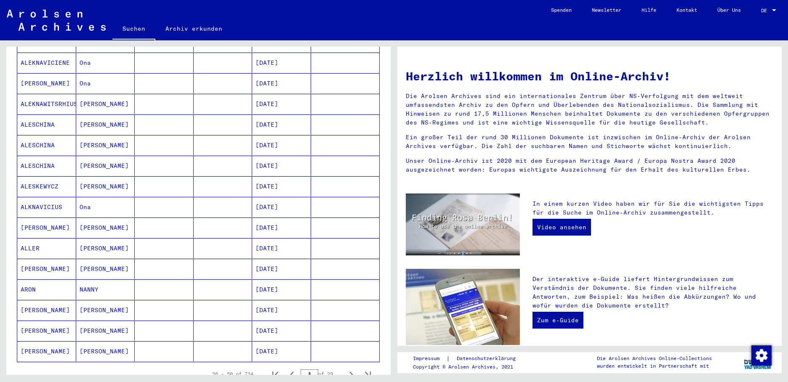
scroll to position [418, 0]
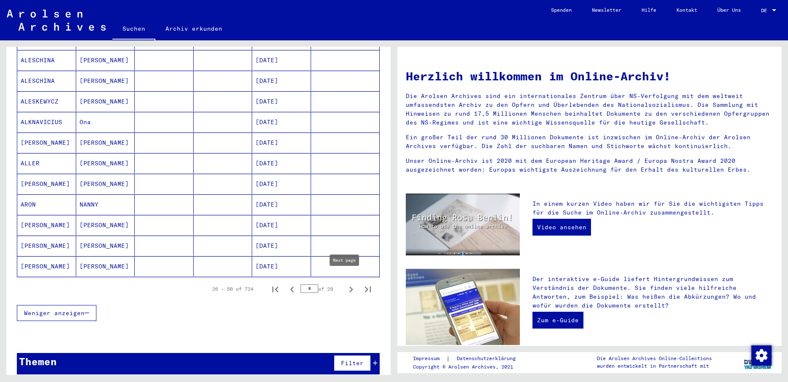
click at [345, 284] on icon "Next page" at bounding box center [351, 290] width 12 height 12
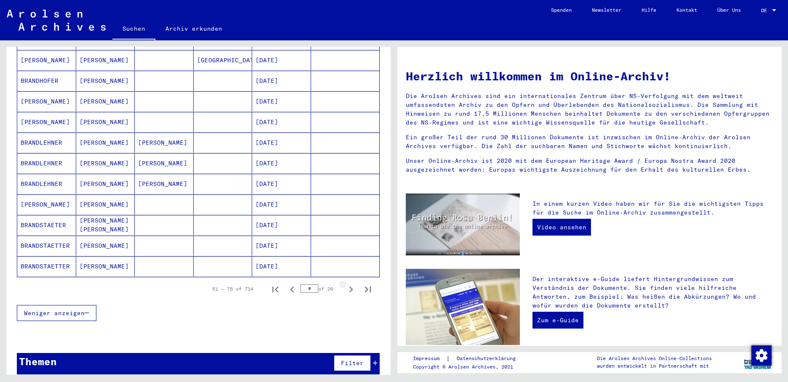
click at [345, 284] on icon "Next page" at bounding box center [351, 290] width 12 height 12
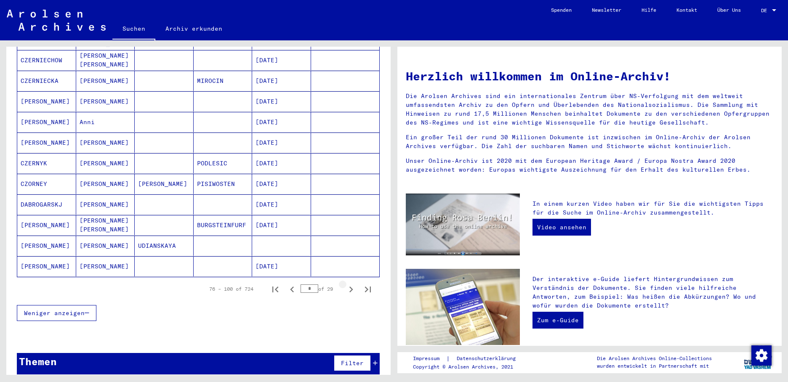
click at [345, 284] on icon "Next page" at bounding box center [351, 290] width 12 height 12
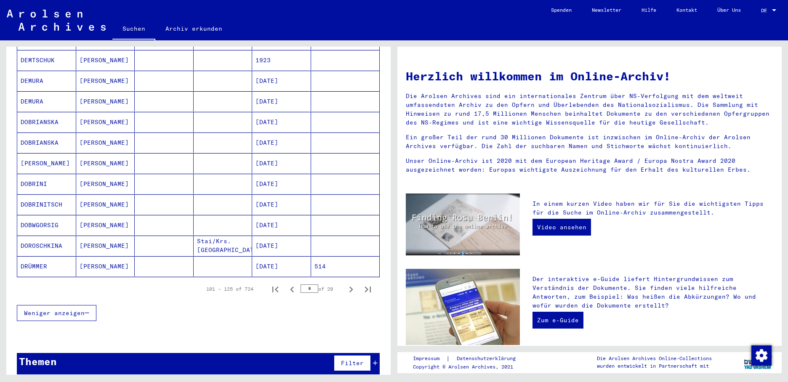
click at [345, 284] on icon "Next page" at bounding box center [351, 290] width 12 height 12
type input "*"
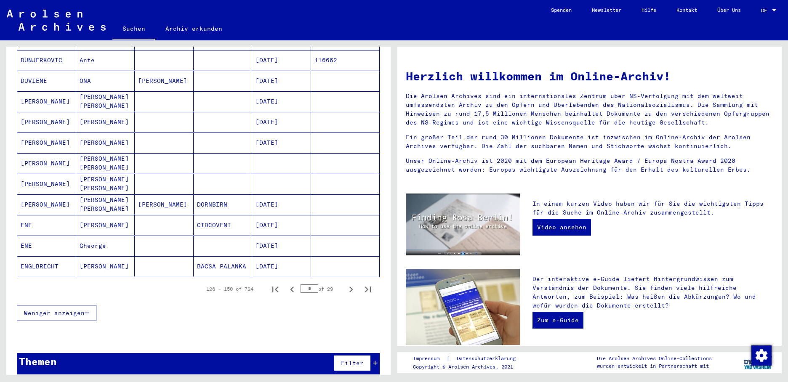
click at [271, 218] on mat-cell "[DATE]" at bounding box center [281, 225] width 59 height 20
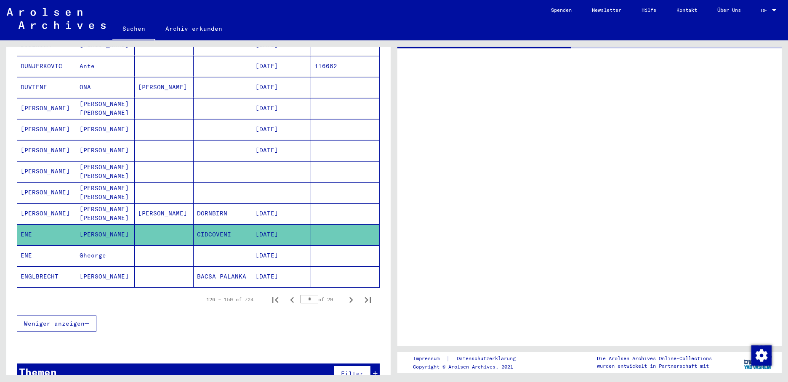
scroll to position [424, 0]
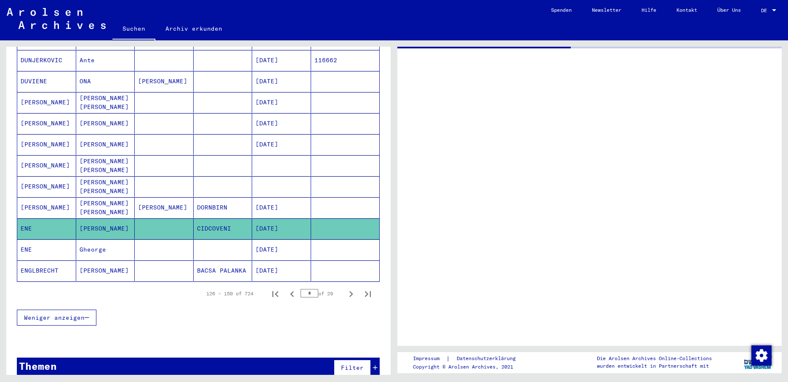
click at [271, 219] on mat-cell "[DATE]" at bounding box center [281, 229] width 59 height 21
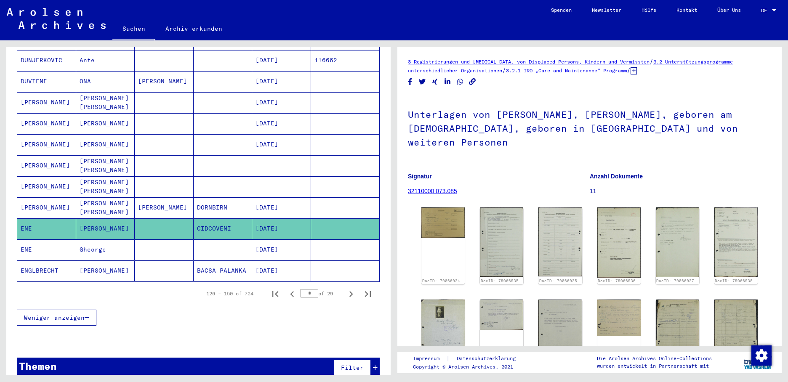
scroll to position [0, 0]
click at [440, 207] on img at bounding box center [442, 222] width 45 height 32
click at [443, 218] on img at bounding box center [442, 222] width 45 height 32
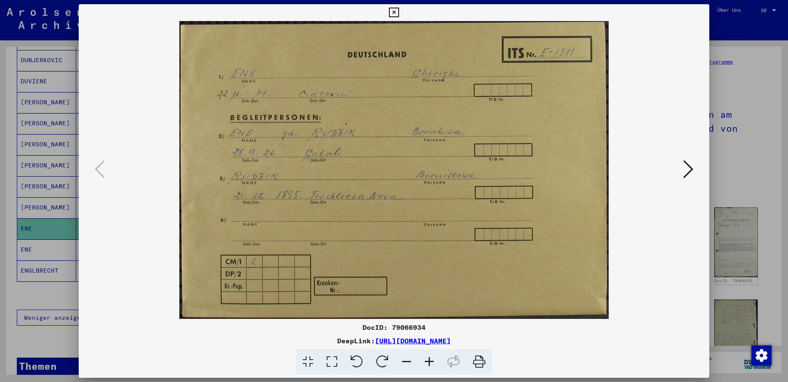
click at [36, 220] on div at bounding box center [394, 191] width 788 height 382
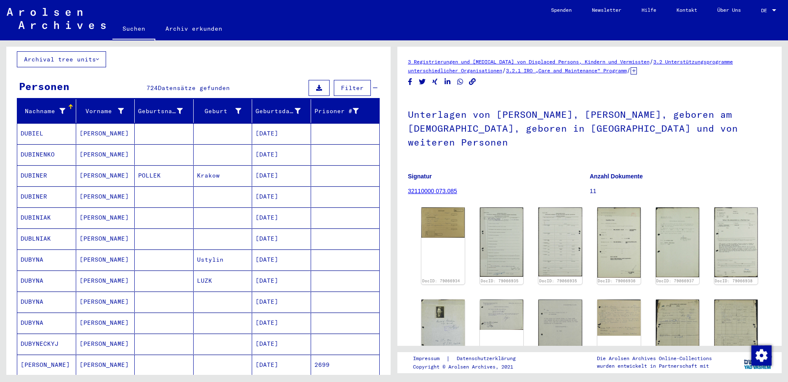
scroll to position [3, 0]
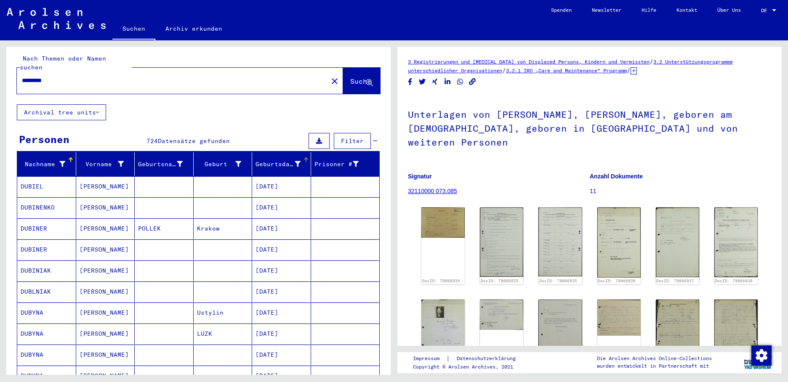
click at [298, 157] on div "Geburtsdatum" at bounding box center [284, 163] width 56 height 13
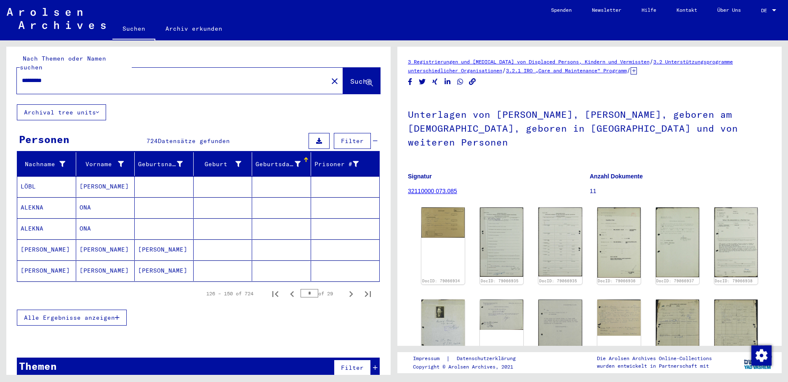
click at [117, 315] on icon "button" at bounding box center [117, 318] width 5 height 6
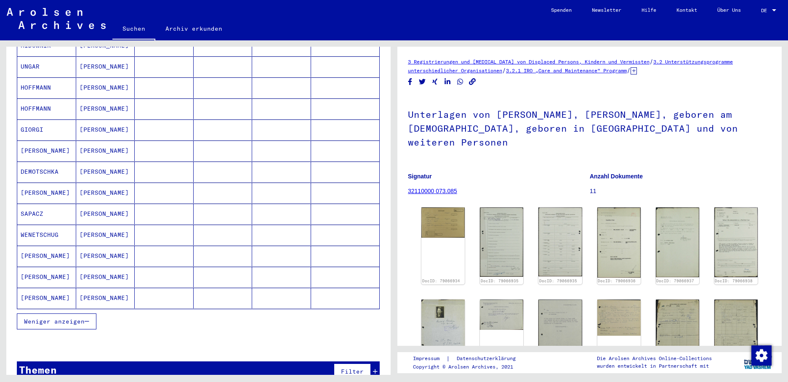
scroll to position [405, 0]
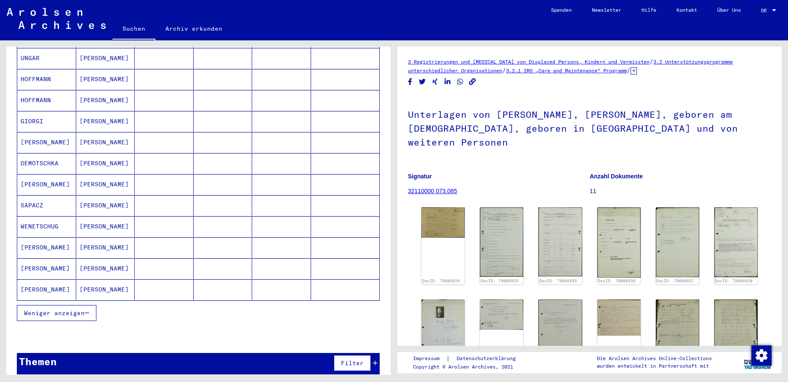
click at [80, 309] on span "Weniger anzeigen" at bounding box center [54, 313] width 61 height 8
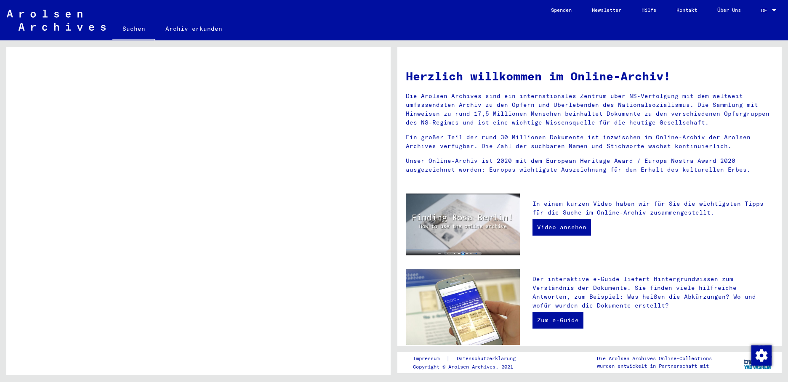
scroll to position [330, 0]
